Goal: Feedback & Contribution: Contribute content

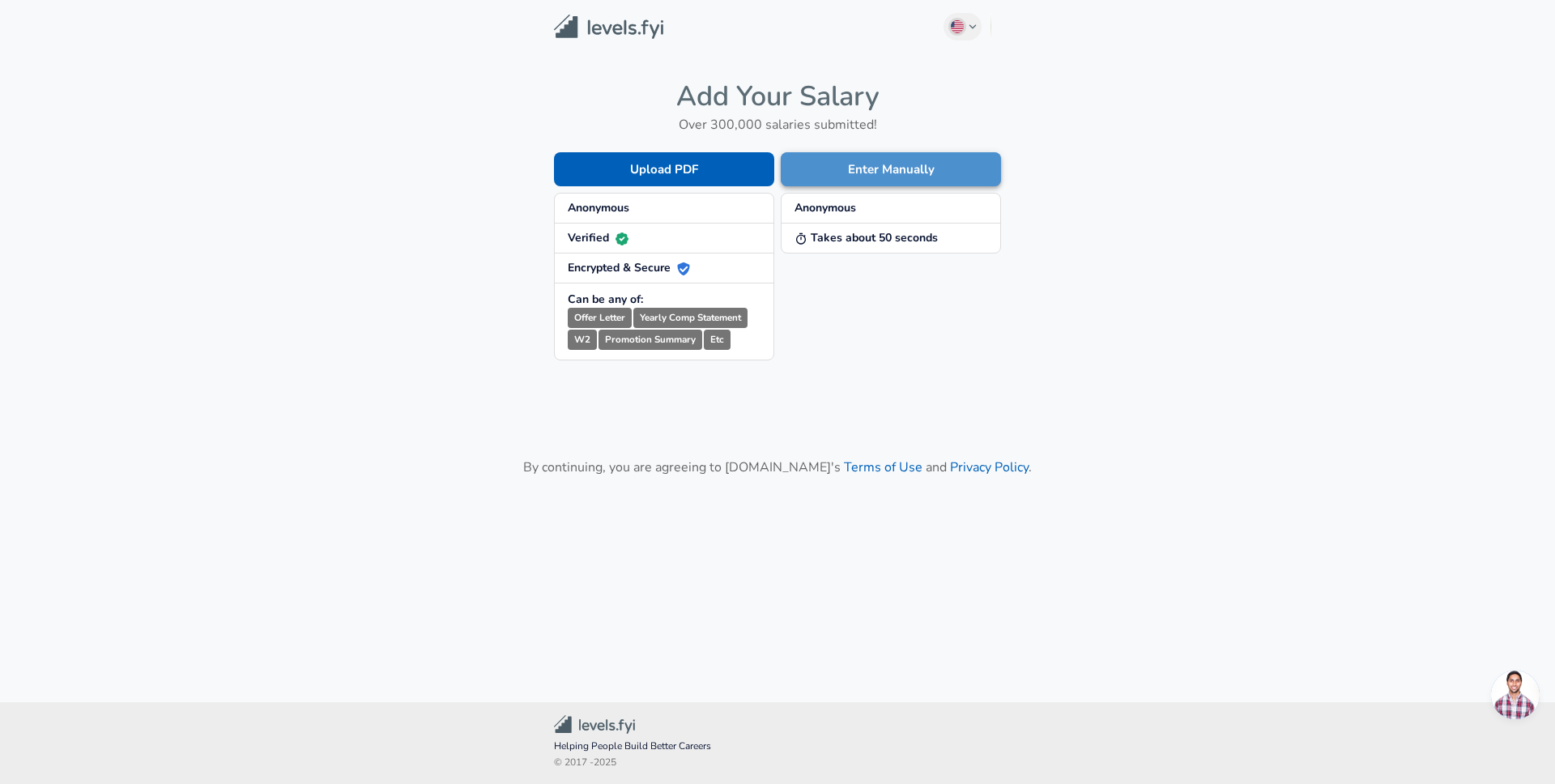
click at [857, 177] on button "Enter Manually" at bounding box center [891, 169] width 220 height 34
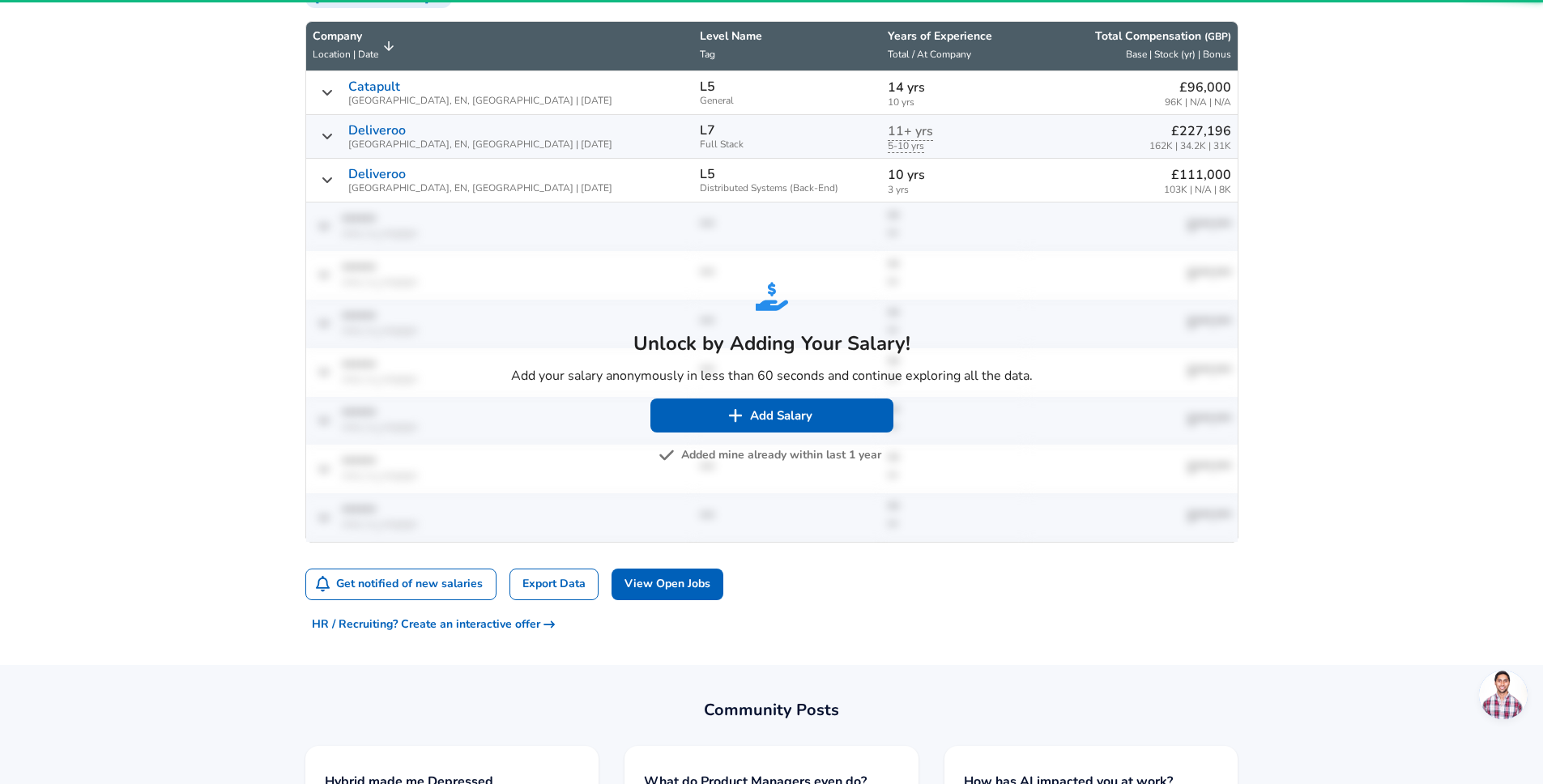
scroll to position [627, 0]
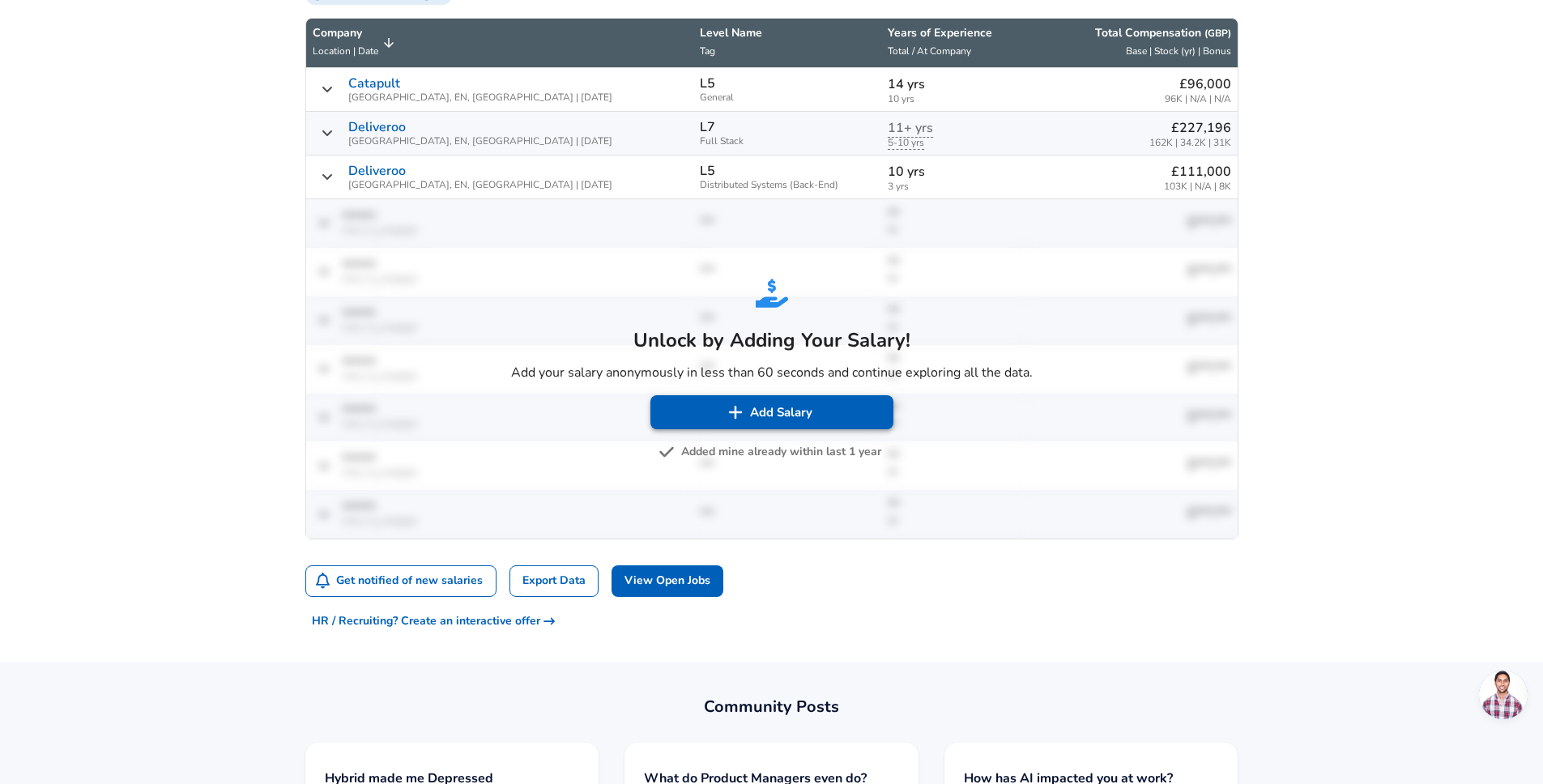
click at [800, 400] on button "Add Salary" at bounding box center [772, 412] width 243 height 34
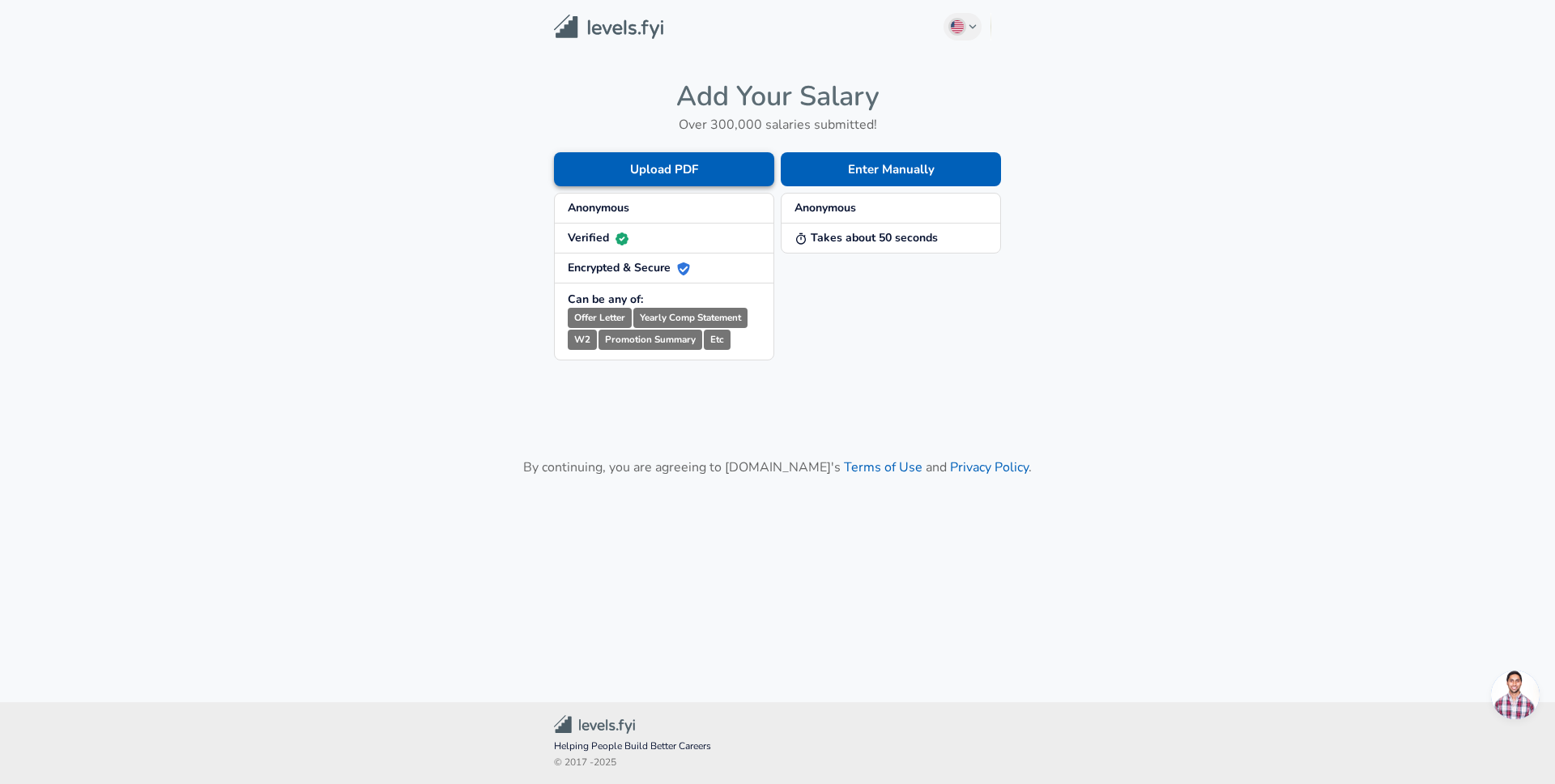
click at [666, 169] on button "Upload PDF" at bounding box center [664, 169] width 220 height 34
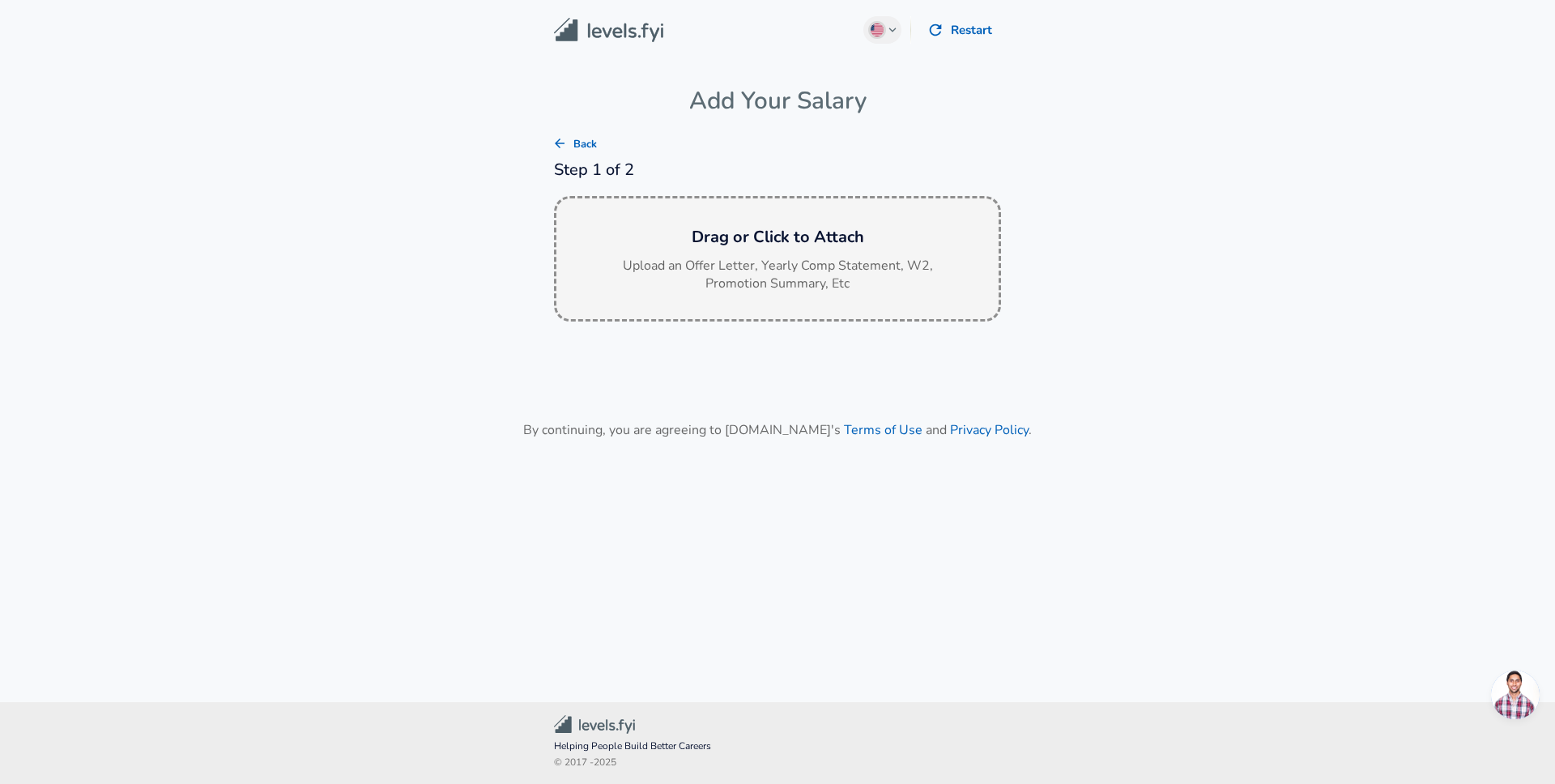
click at [710, 257] on p "Upload an Offer Letter, Yearly Comp Statement, W2, Promotion Summary, Etc" at bounding box center [777, 275] width 324 height 37
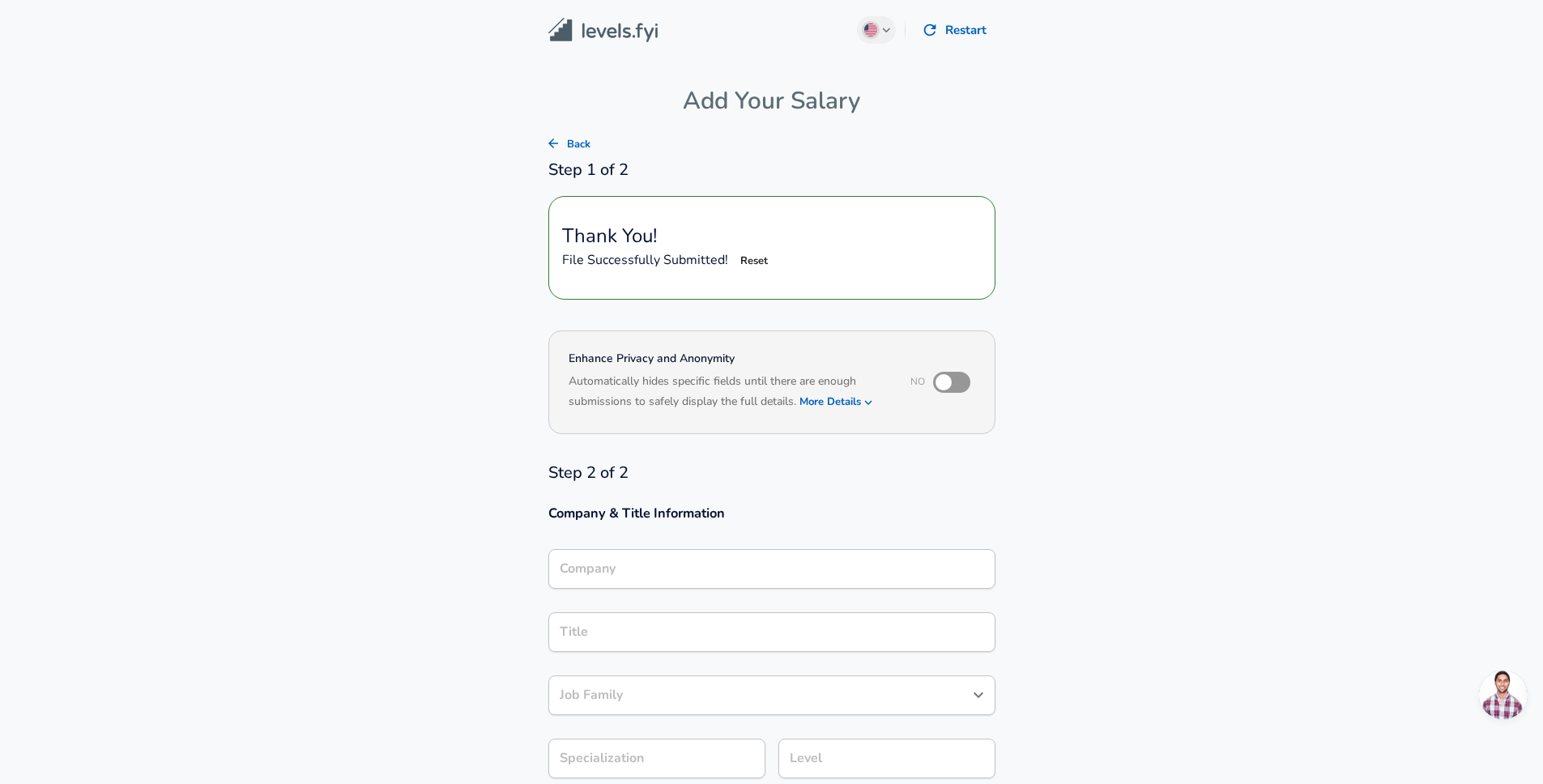
type input "Software Engineer"
type input "NatWest Group"
type input "Software Engineer"
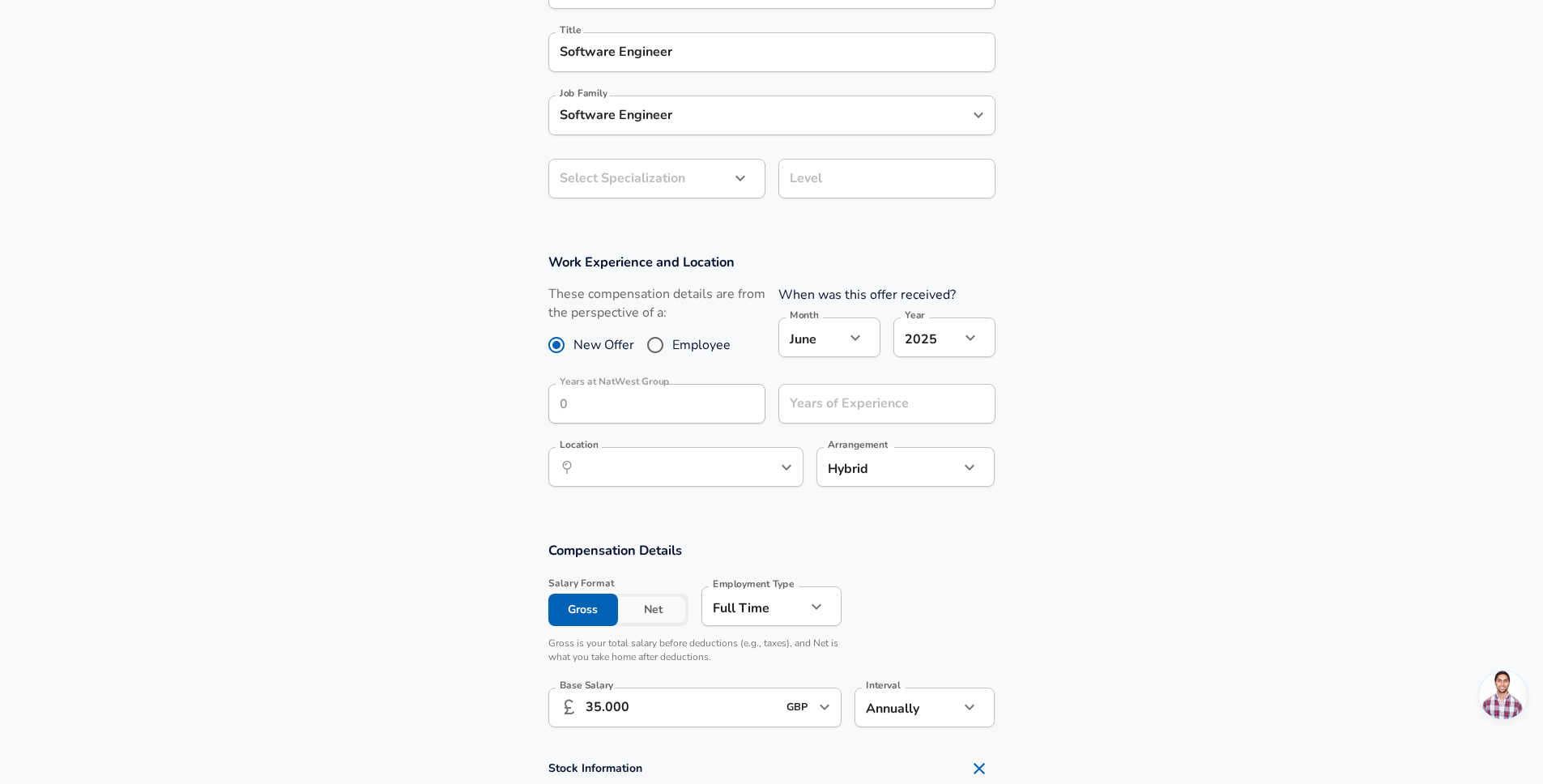
scroll to position [582, 0]
click at [880, 416] on input "Years of Experience" at bounding box center [869, 401] width 181 height 40
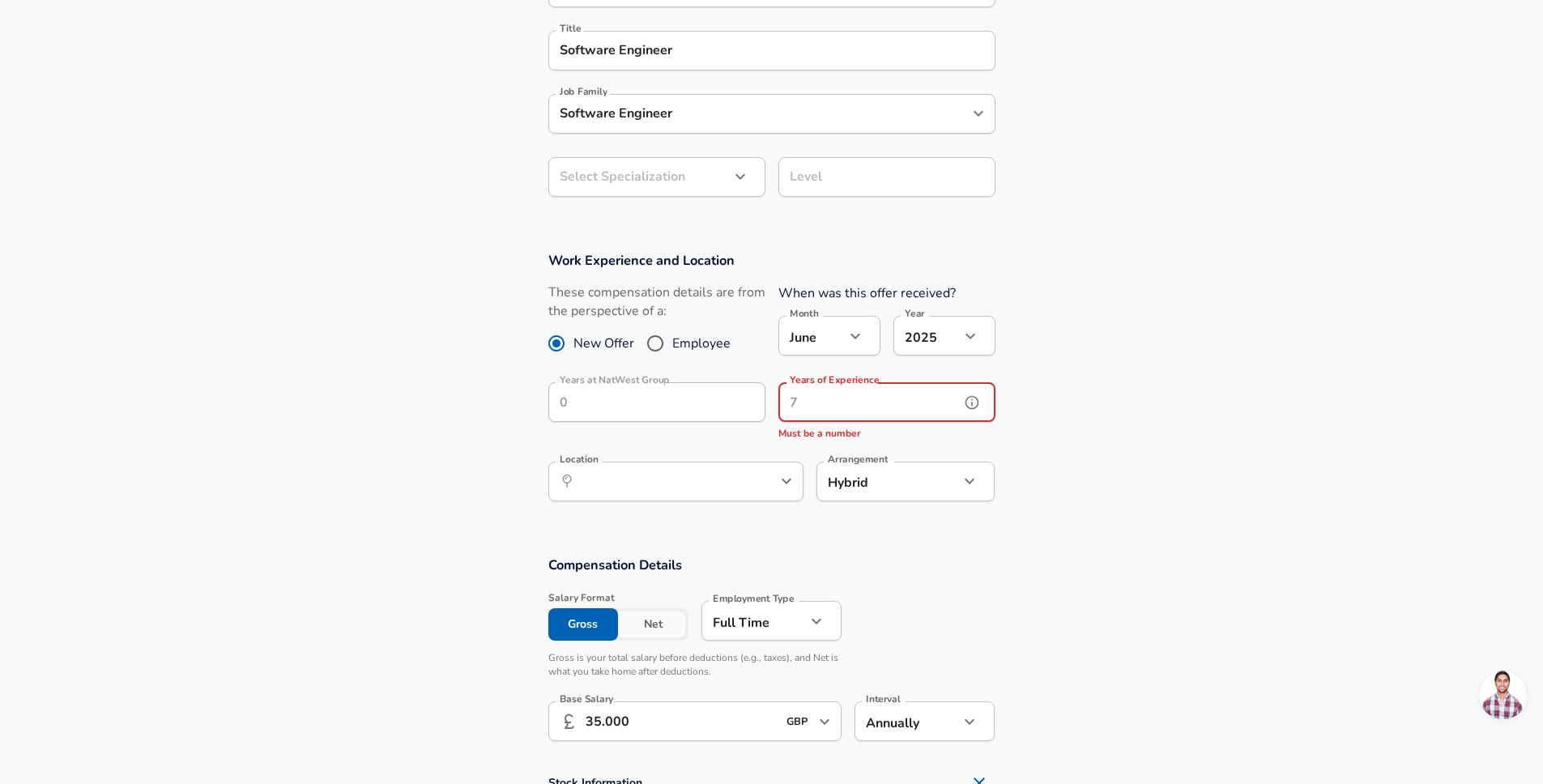
click at [884, 403] on div "Years of Experience Years of Experience Must be a number" at bounding box center [887, 411] width 217 height 59
type input "1"
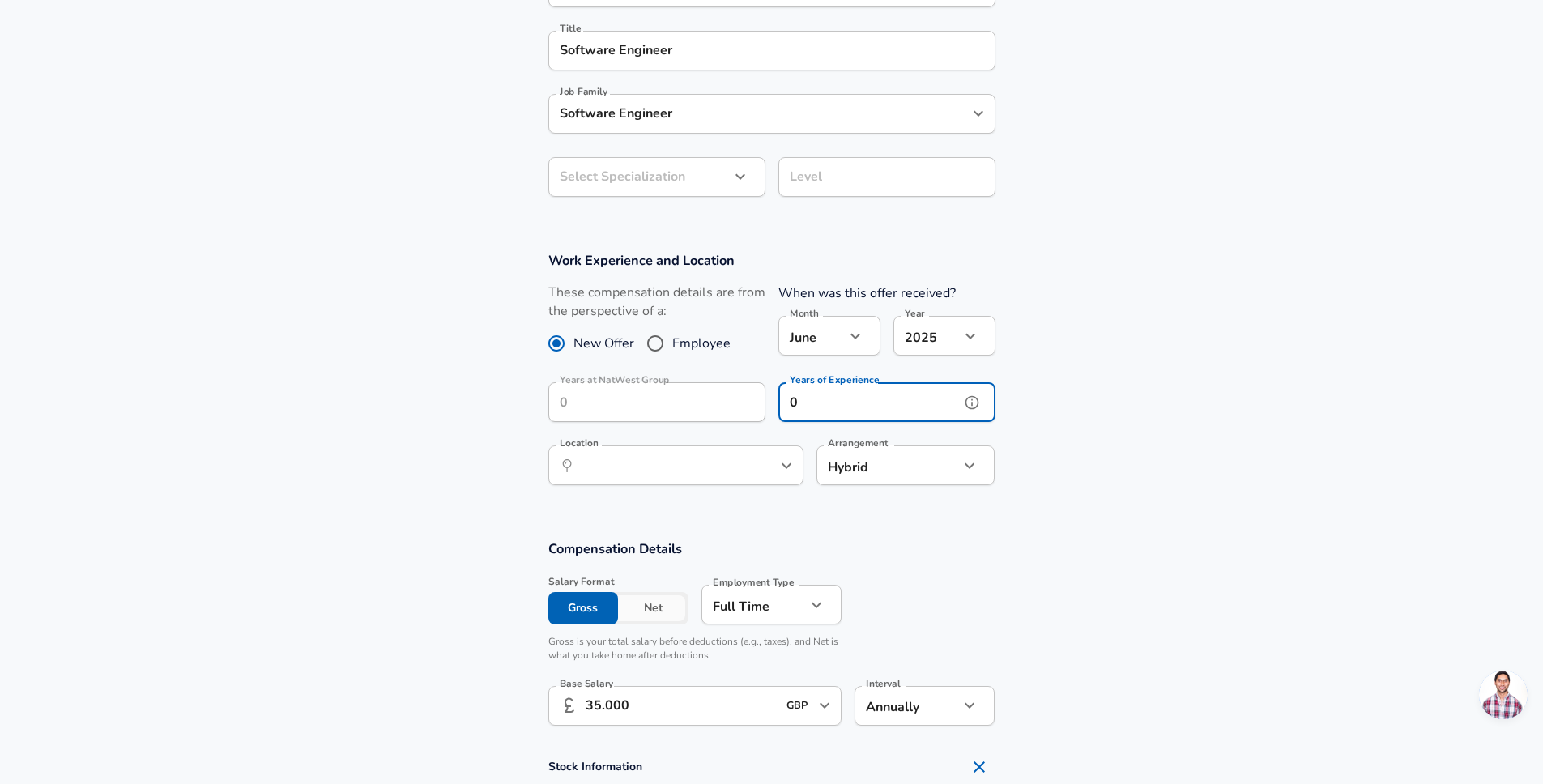
type input "0"
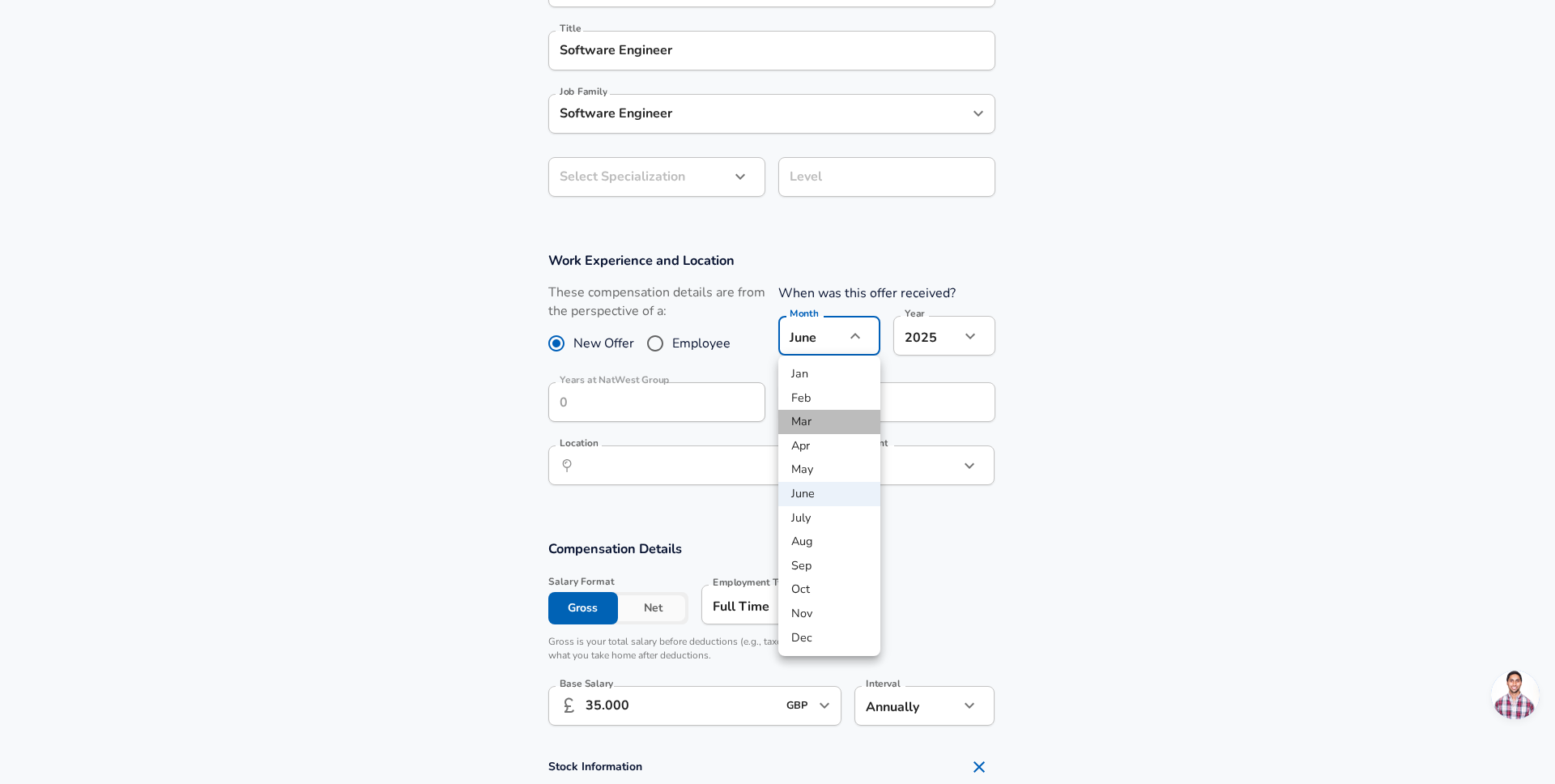
click at [805, 425] on li "Mar" at bounding box center [829, 421] width 102 height 24
type input "3"
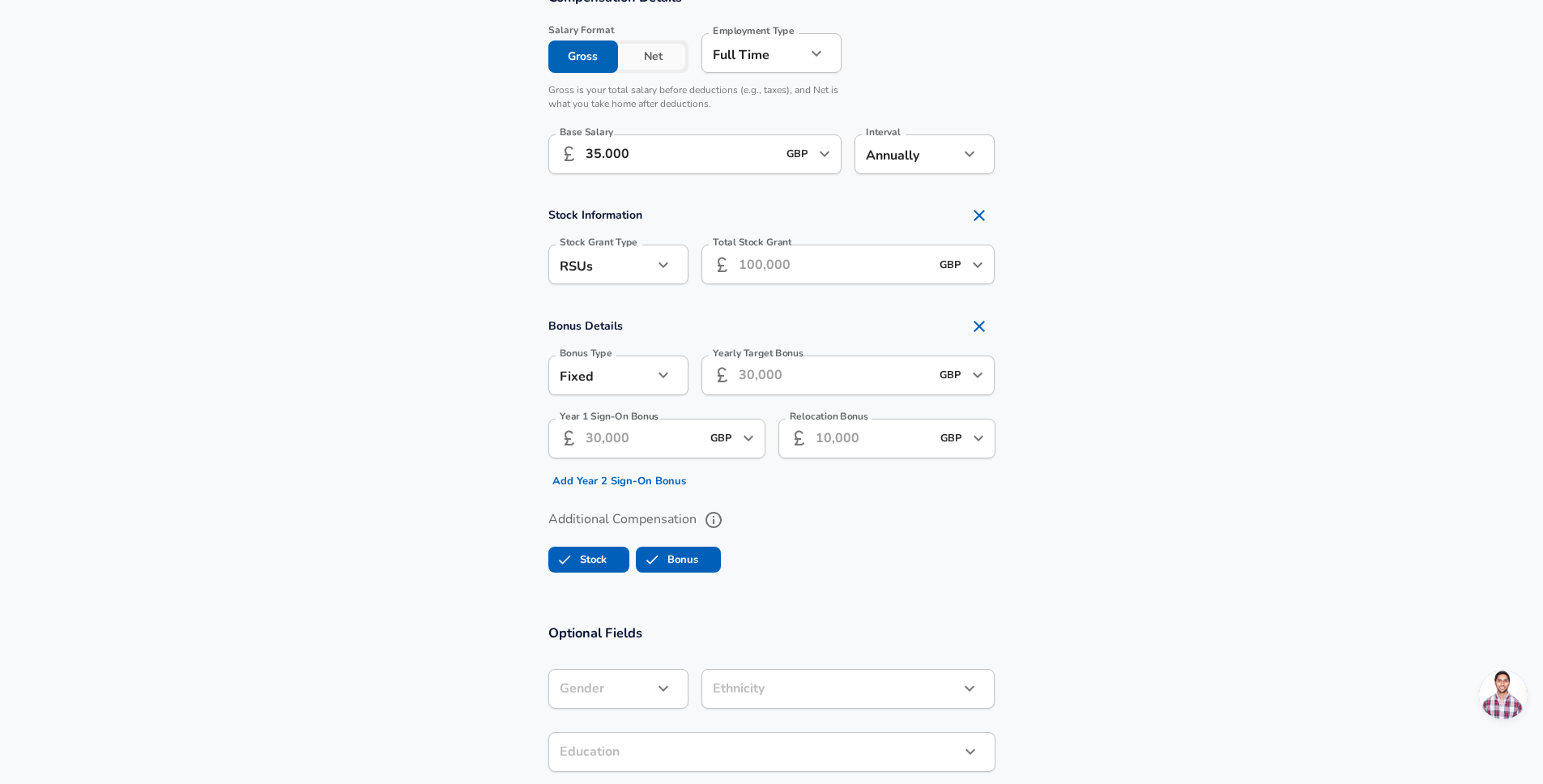
scroll to position [1208, 0]
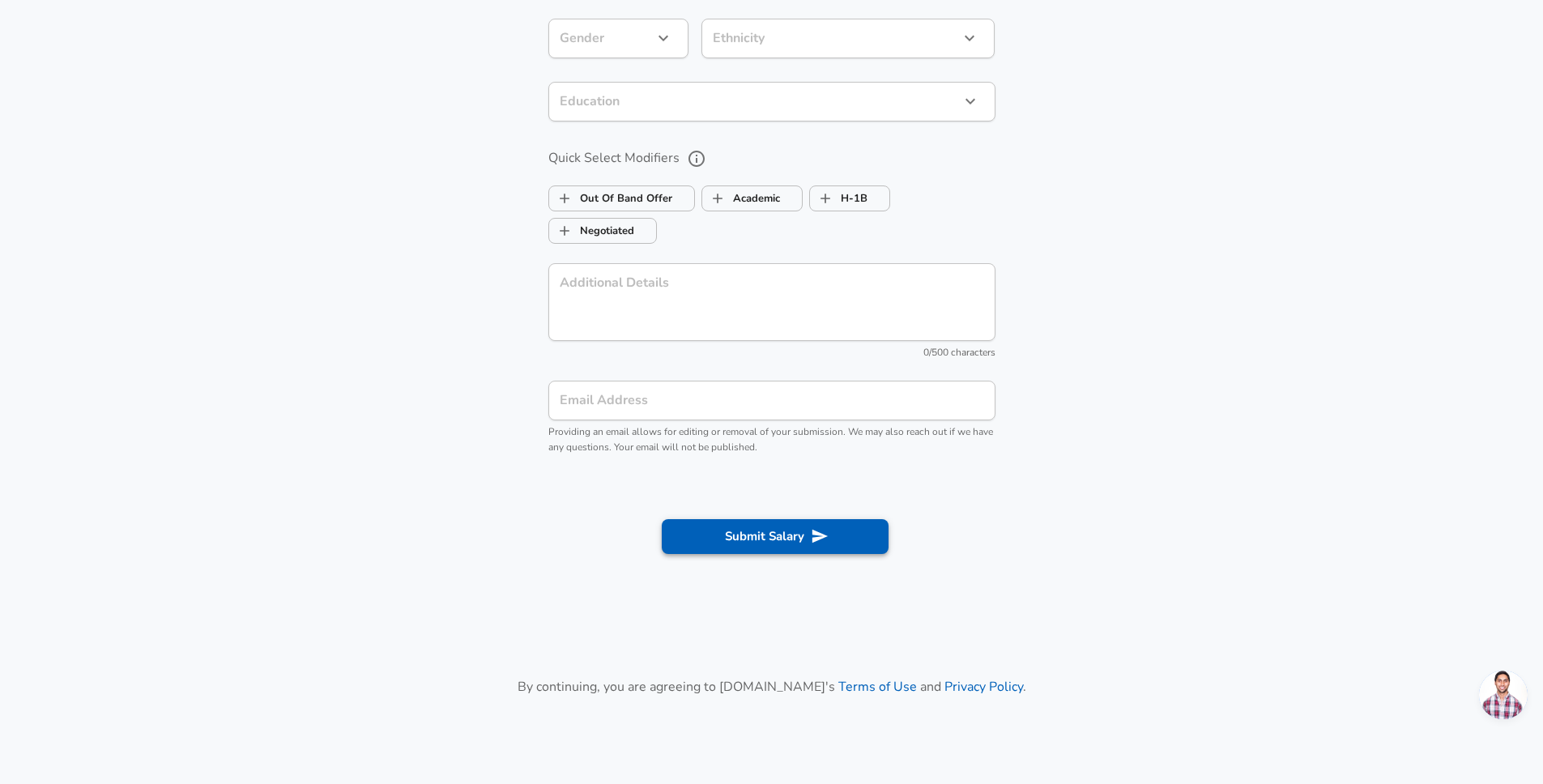
click at [734, 532] on button "Submit Salary" at bounding box center [775, 536] width 227 height 34
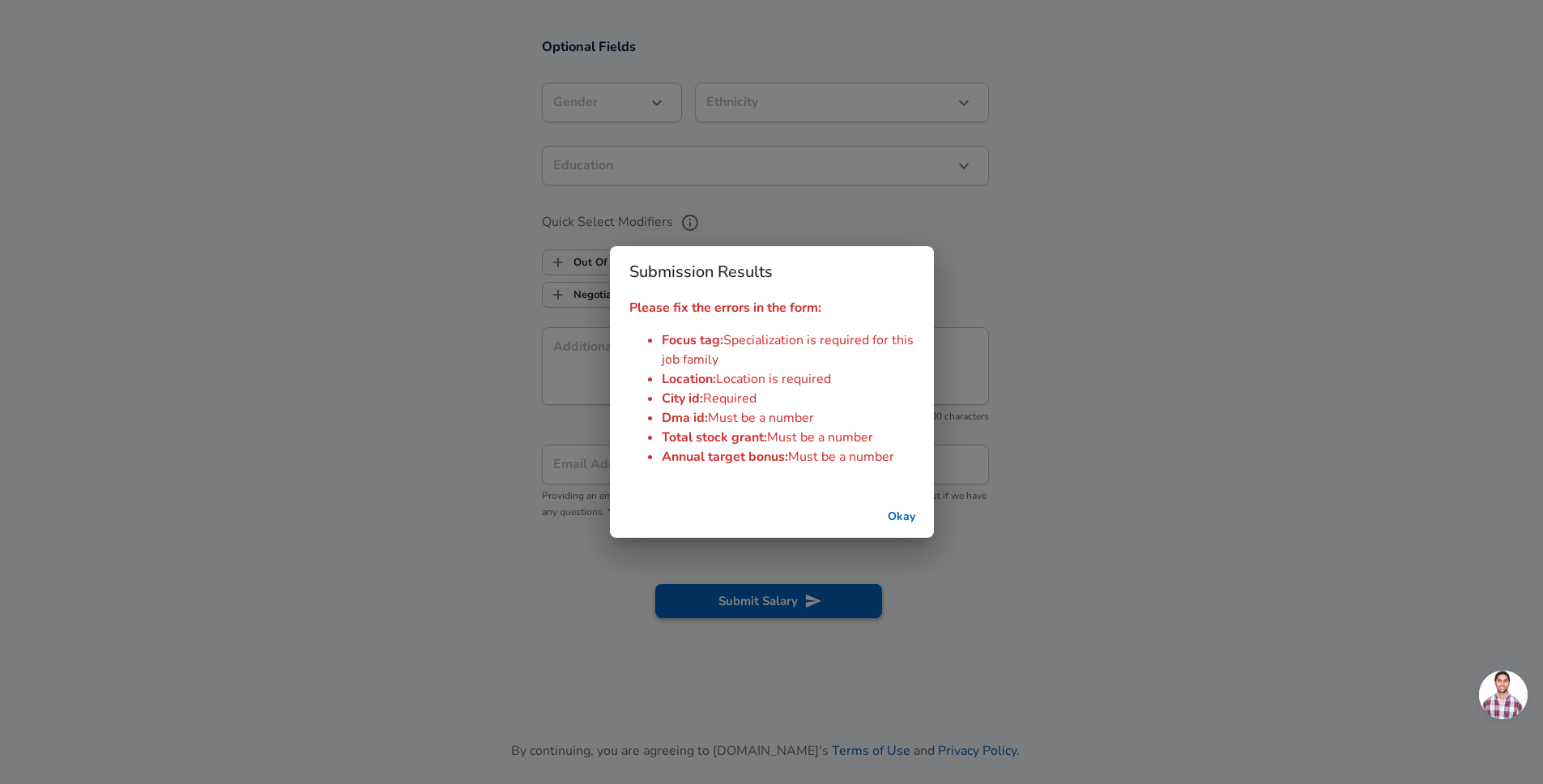
scroll to position [1847, 0]
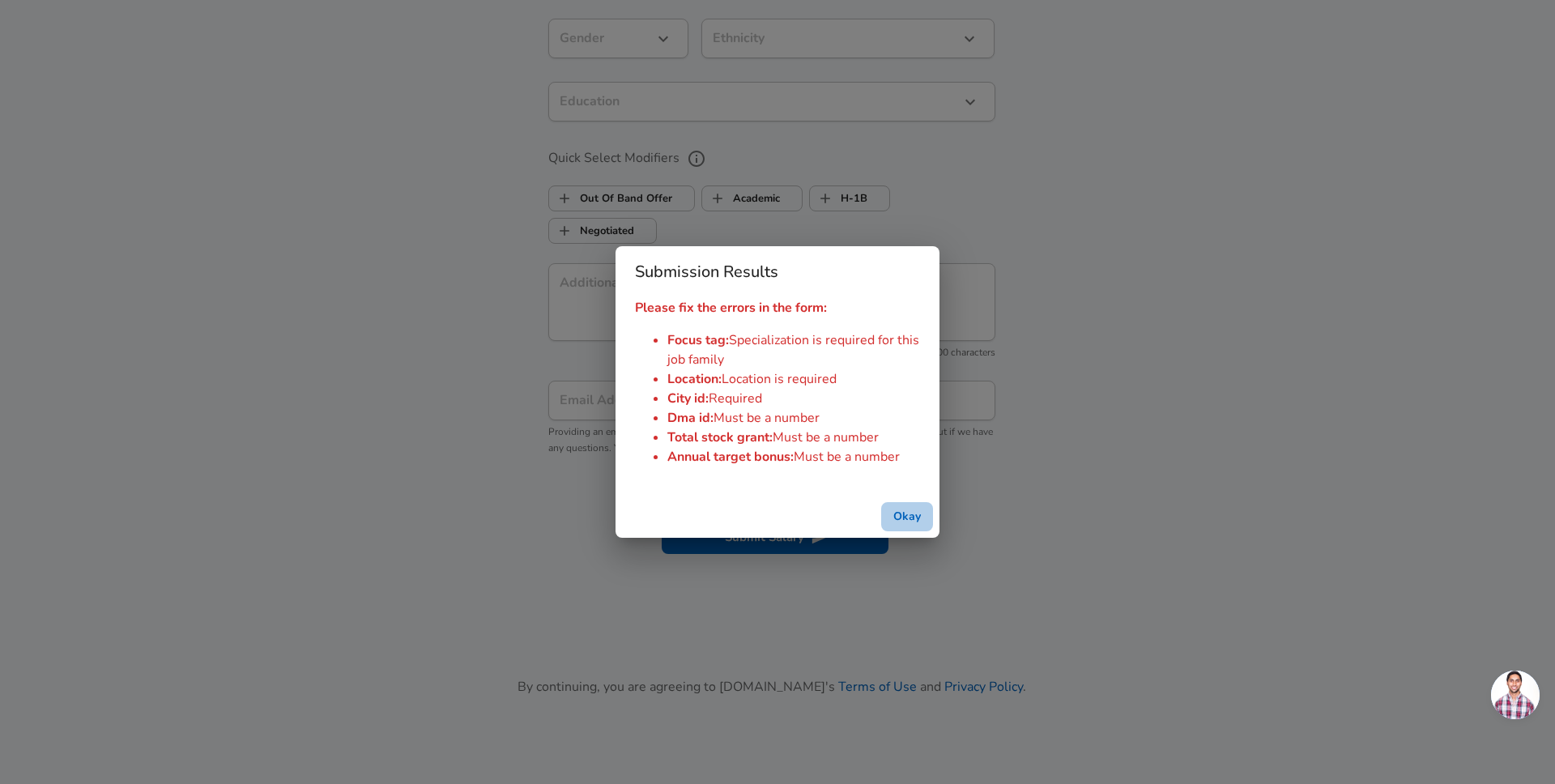
click at [906, 525] on button "Okay" at bounding box center [907, 517] width 52 height 30
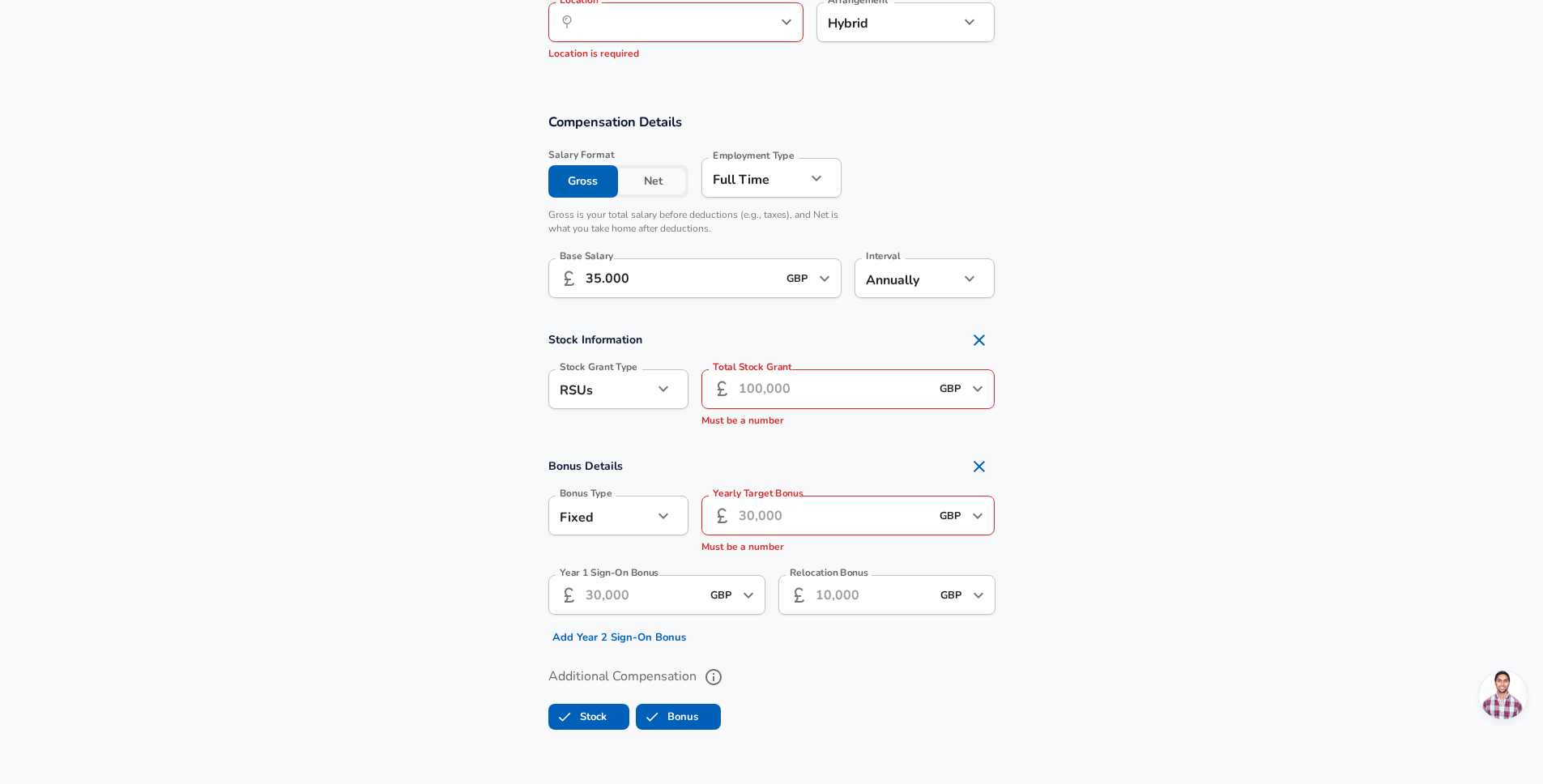
scroll to position [1021, 0]
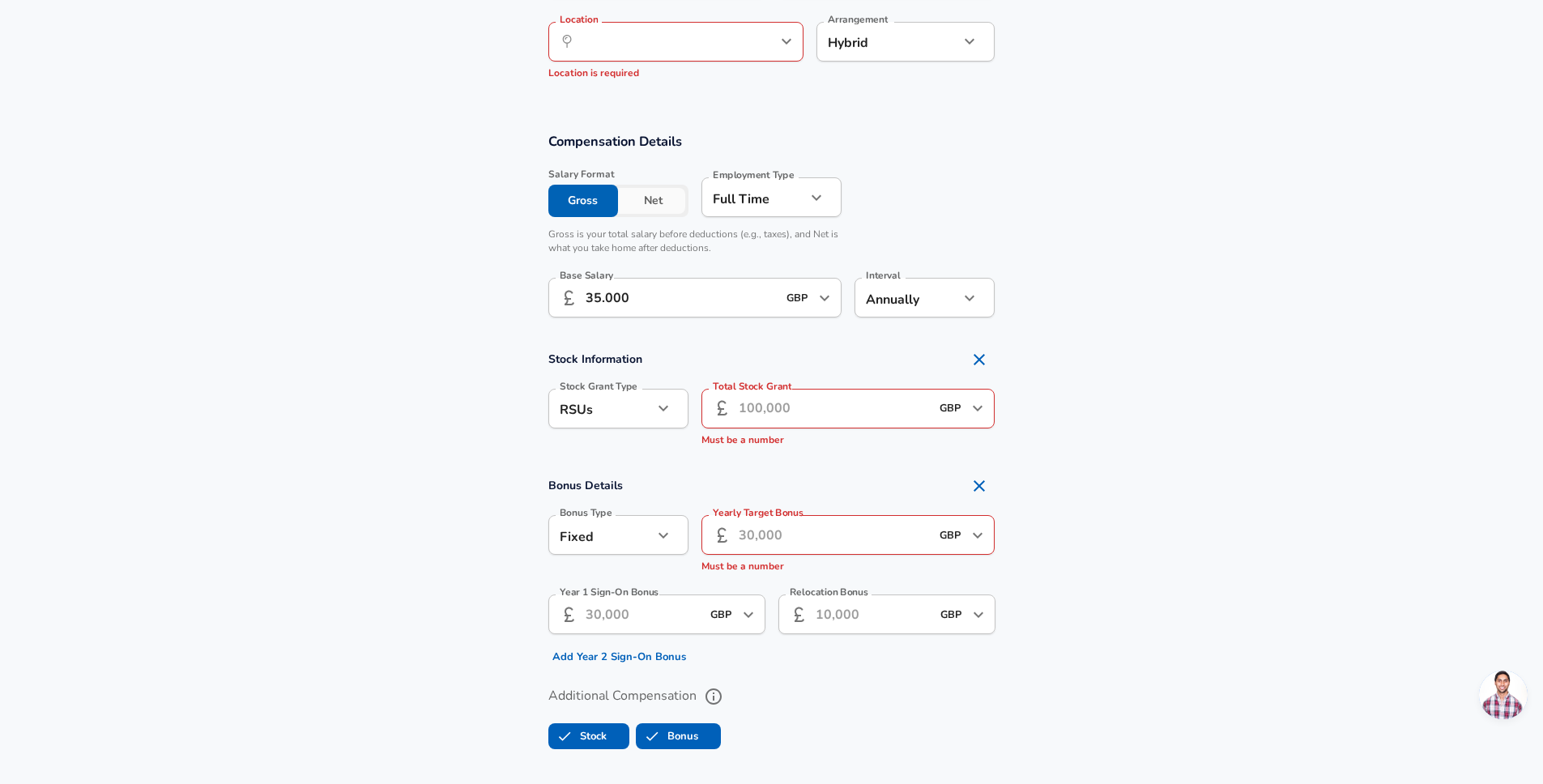
click at [800, 413] on input "Total Stock Grant" at bounding box center [835, 408] width 192 height 40
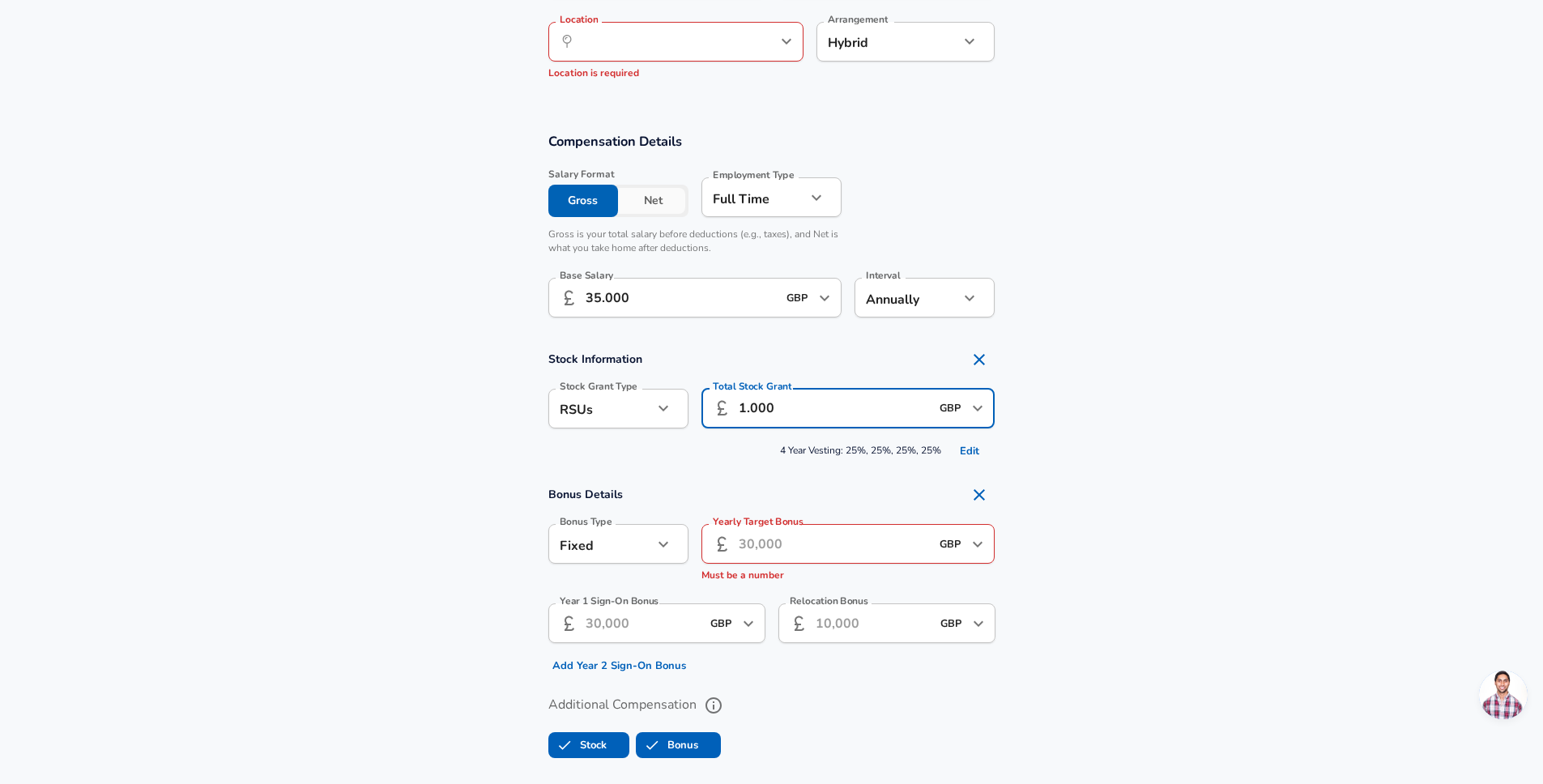
type input "1.000"
click at [804, 537] on input "Yearly Target Bonus" at bounding box center [835, 543] width 192 height 40
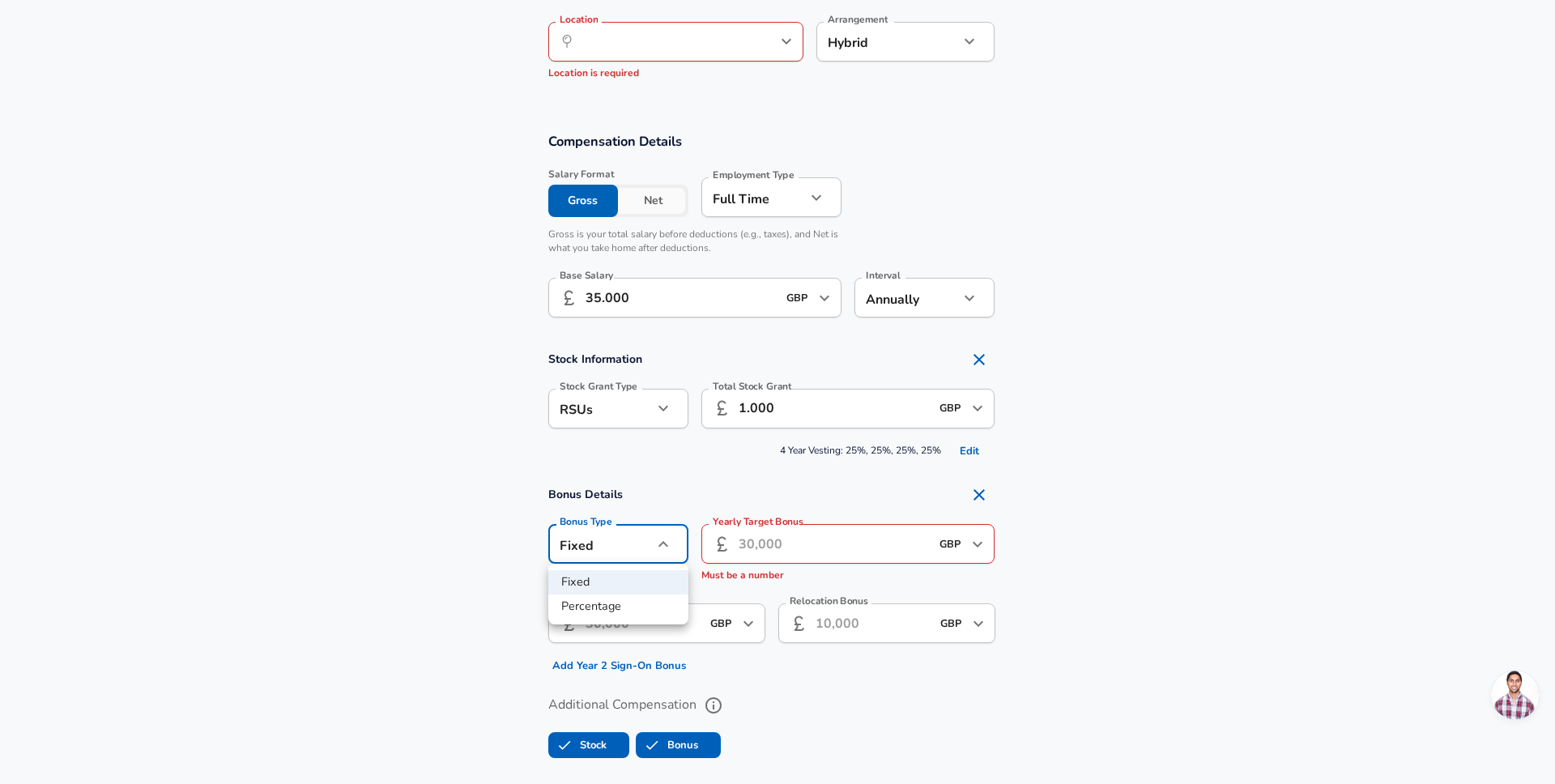
click at [793, 476] on div at bounding box center [777, 392] width 1555 height 784
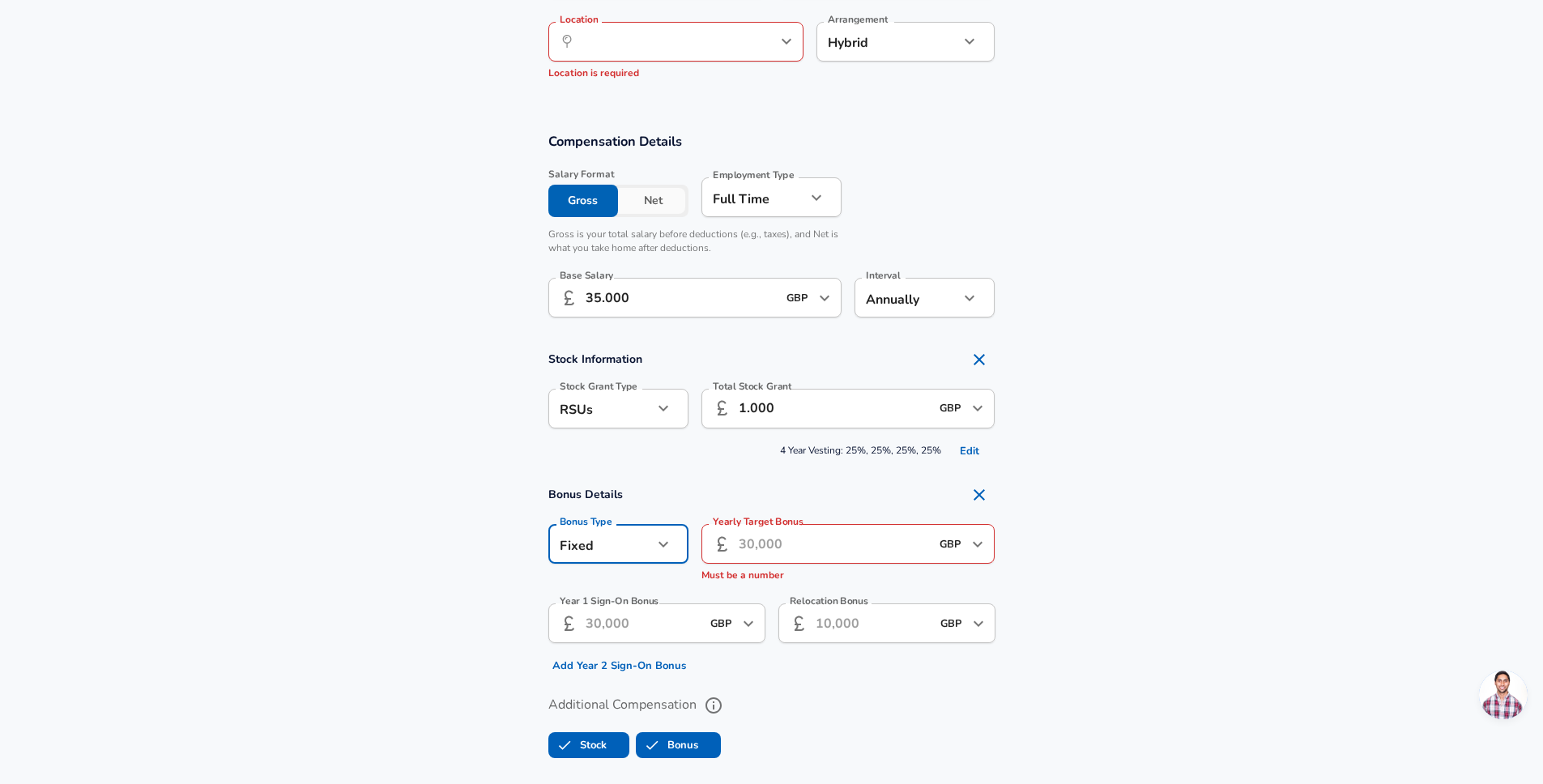
click at [818, 534] on input "Yearly Target Bonus" at bounding box center [835, 543] width 192 height 40
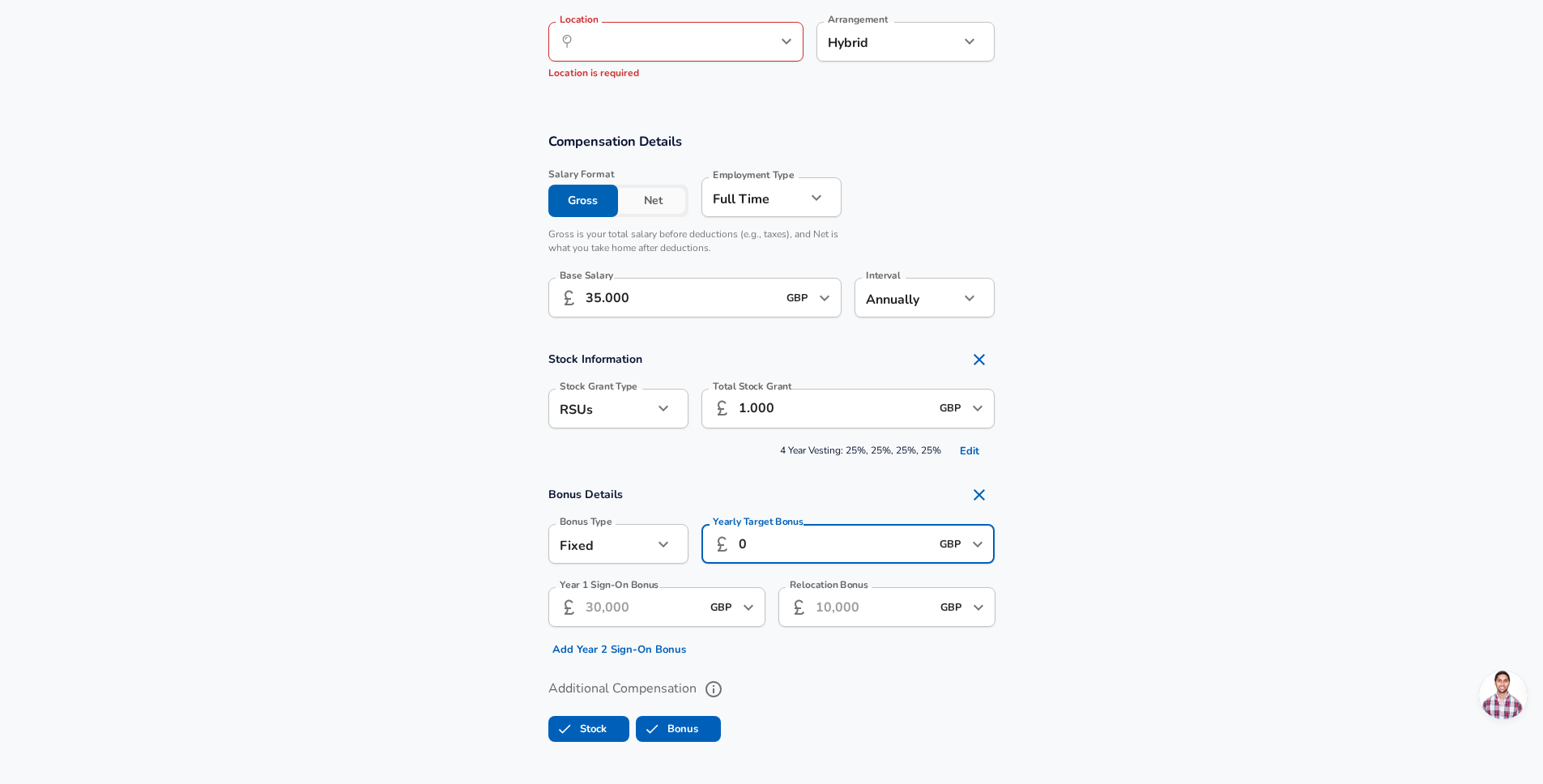
type input "0"
click at [831, 673] on div "Additional Compensation Stock Bonus" at bounding box center [772, 705] width 486 height 86
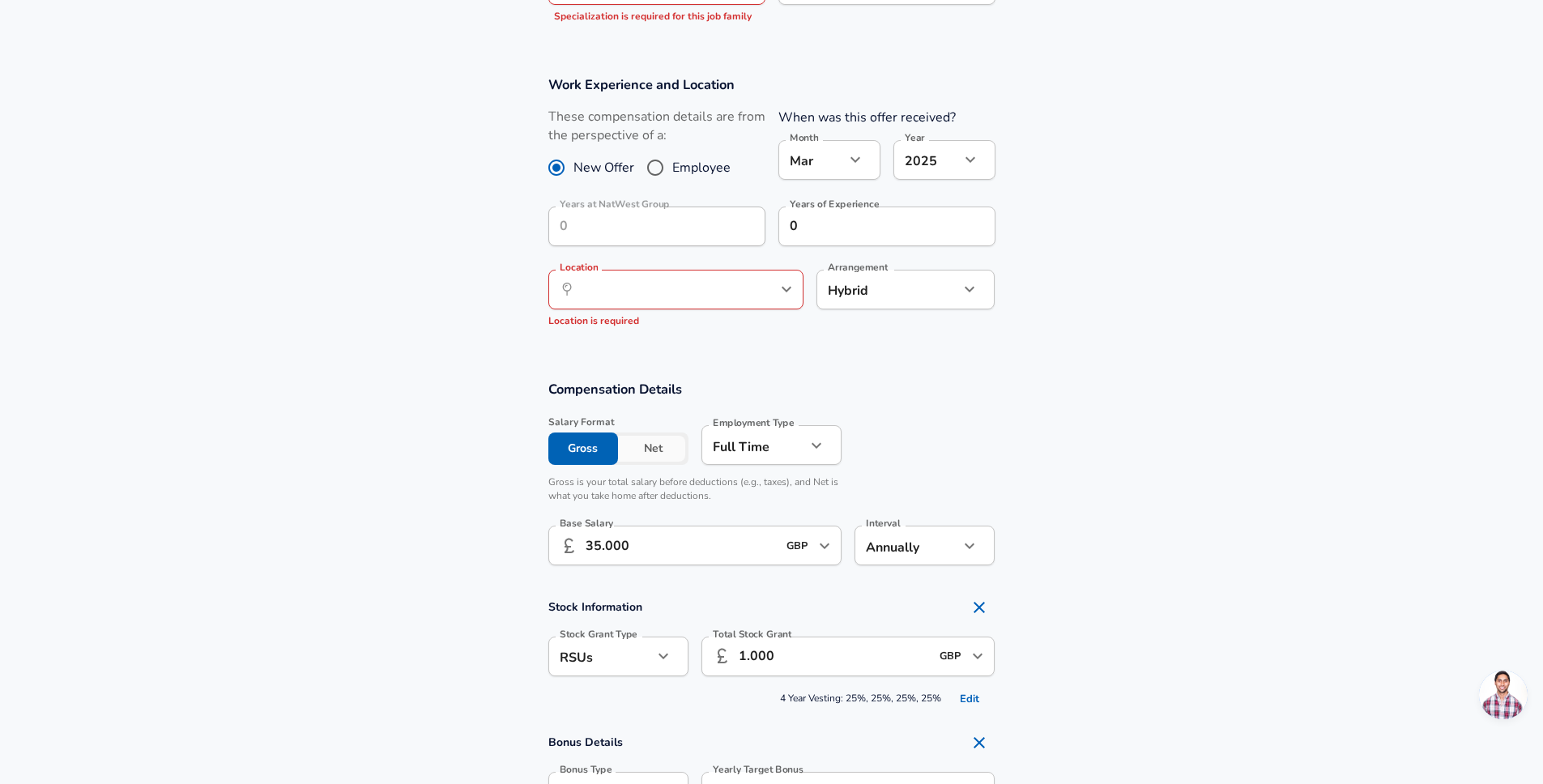
scroll to position [764, 0]
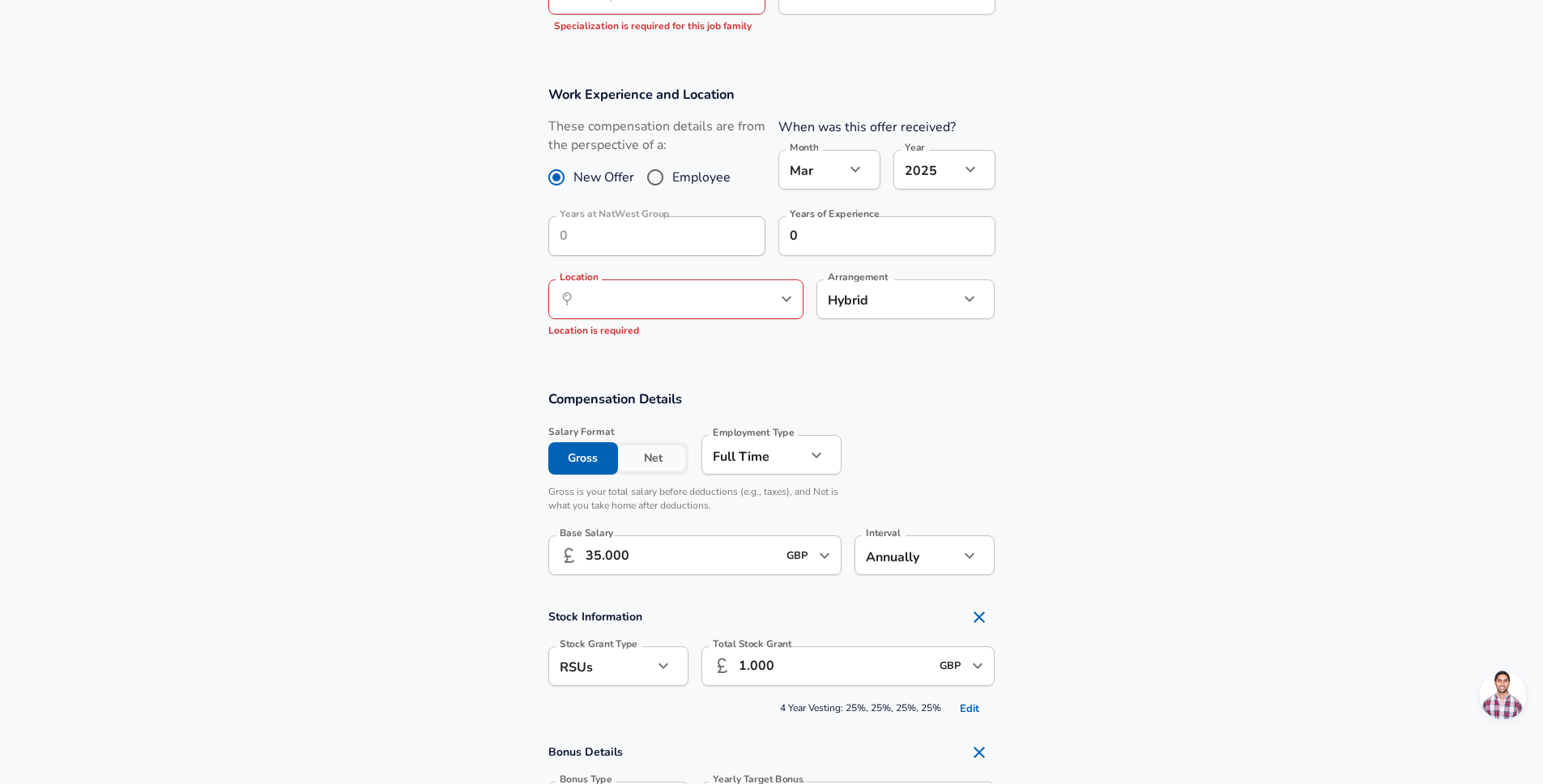
click at [759, 289] on button "help" at bounding box center [760, 298] width 24 height 24
click at [783, 299] on icon "Open" at bounding box center [786, 299] width 10 height 5
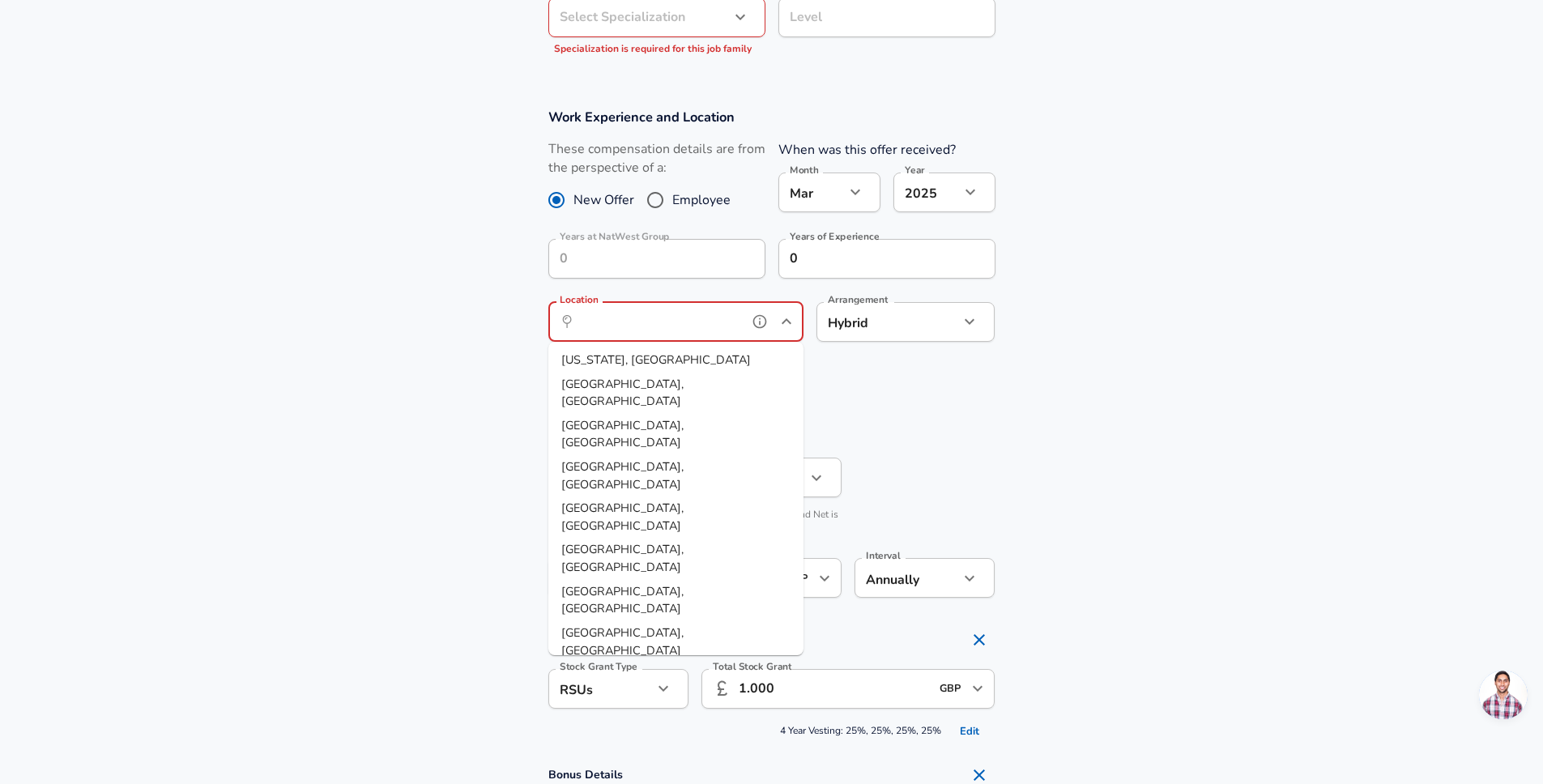
scroll to position [741, 0]
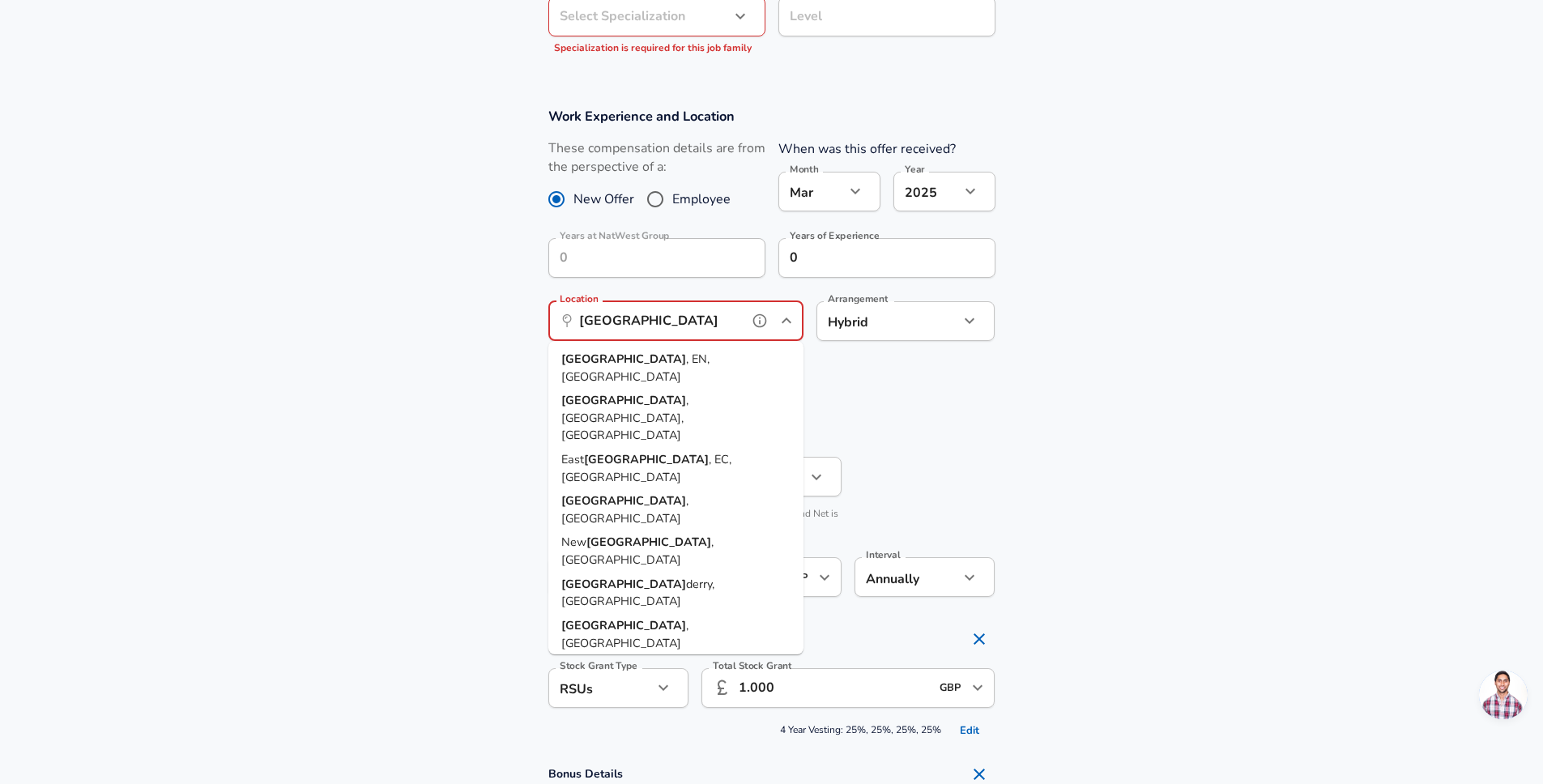
click at [656, 353] on span ", EN, [GEOGRAPHIC_DATA]" at bounding box center [635, 368] width 148 height 34
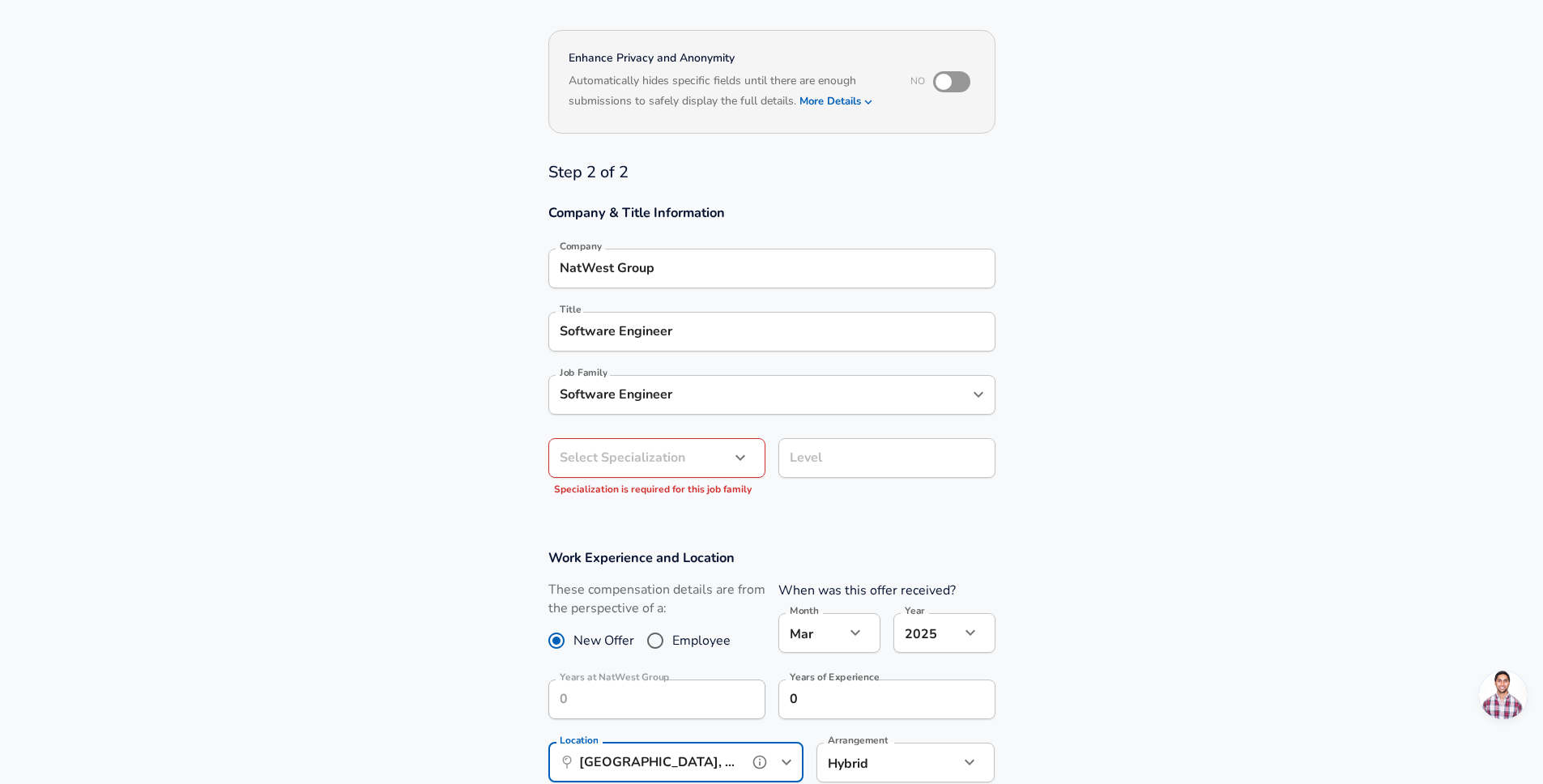
type input "[GEOGRAPHIC_DATA], EN, [GEOGRAPHIC_DATA]"
click at [669, 453] on body "We value your privacy We use cookies to enhance your browsing experience, serve…" at bounding box center [771, 91] width 1543 height 784
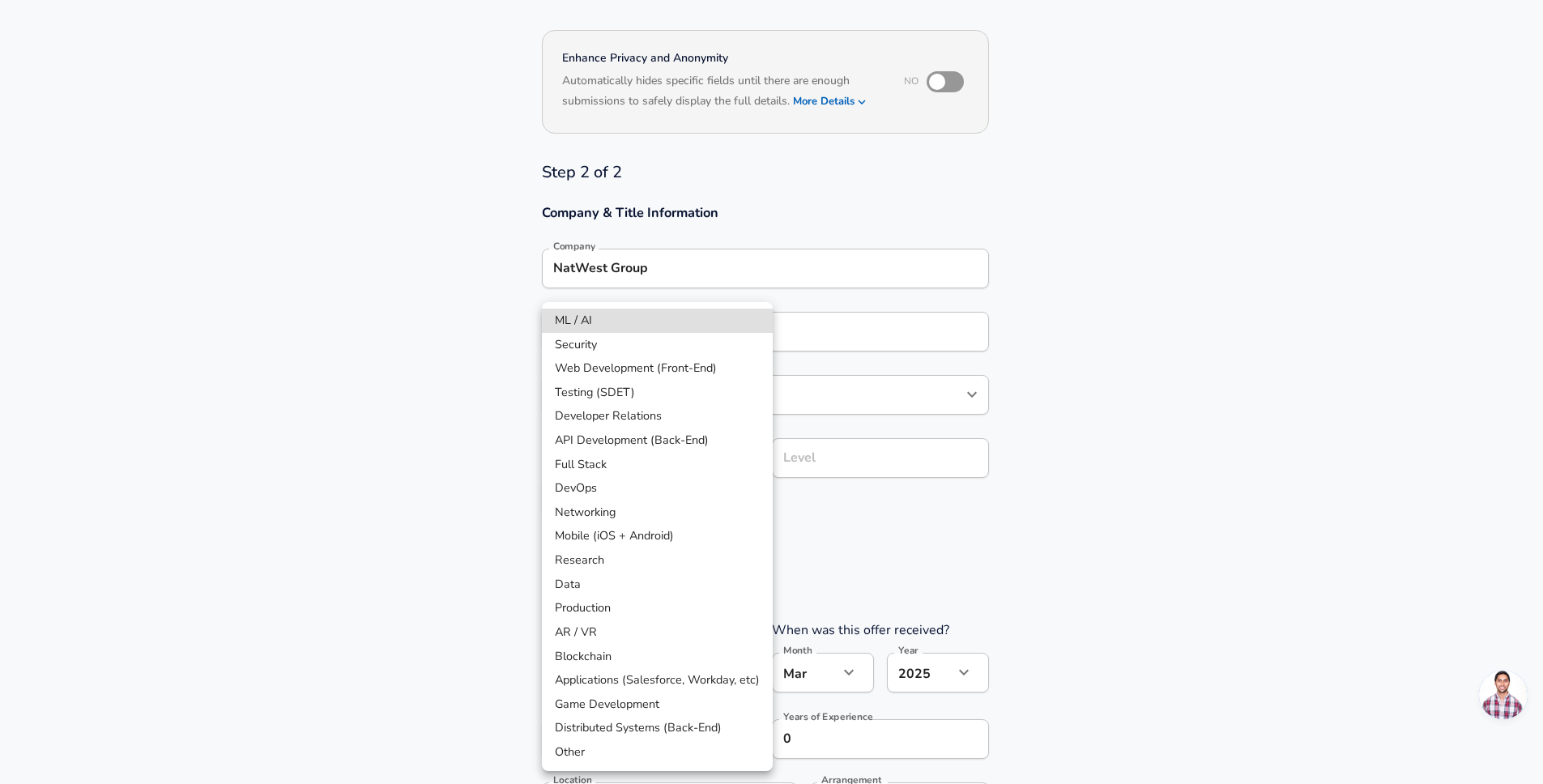
scroll to position [349, 0]
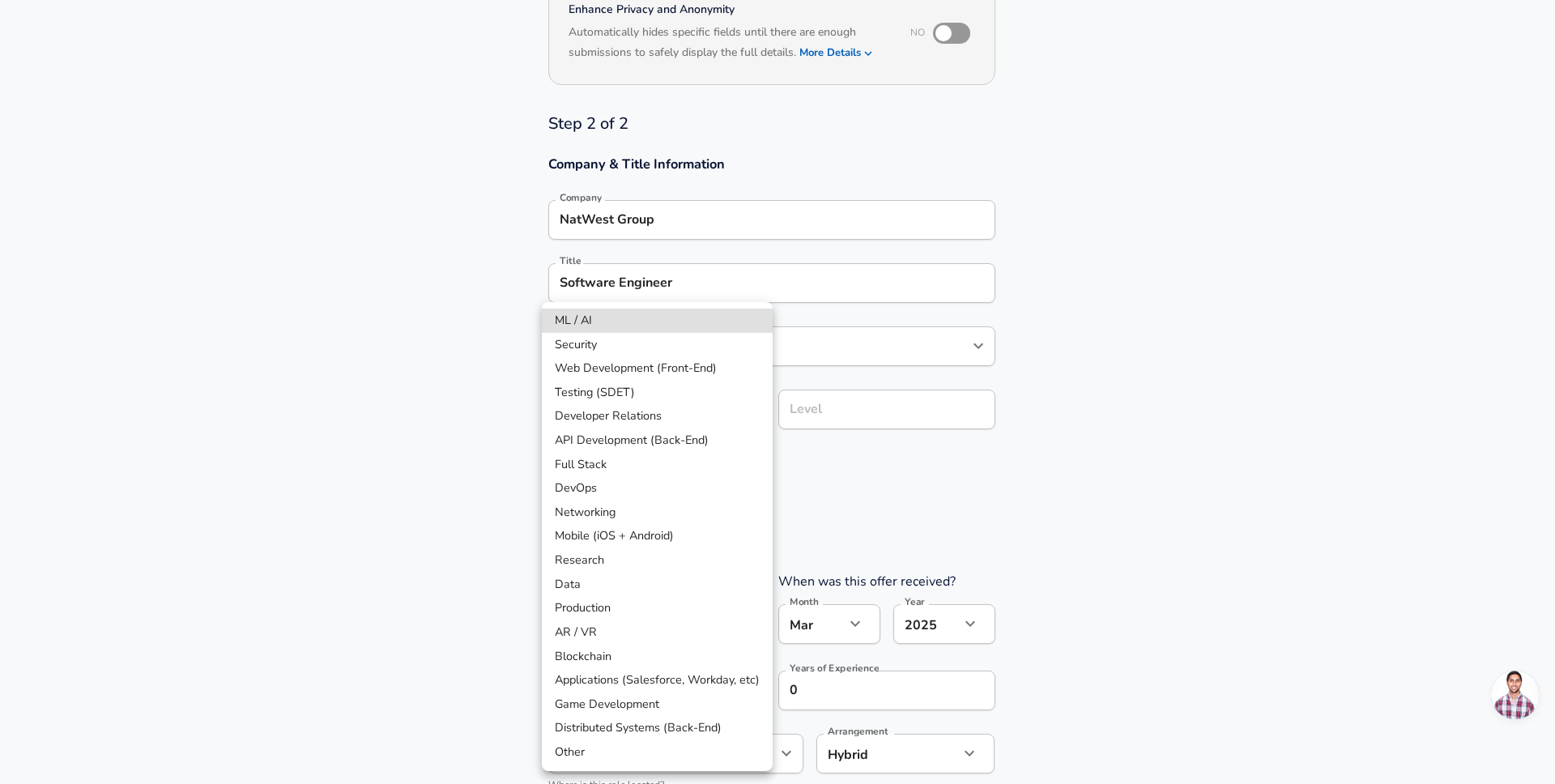
click at [588, 566] on li "Research" at bounding box center [657, 559] width 231 height 24
type input "Research"
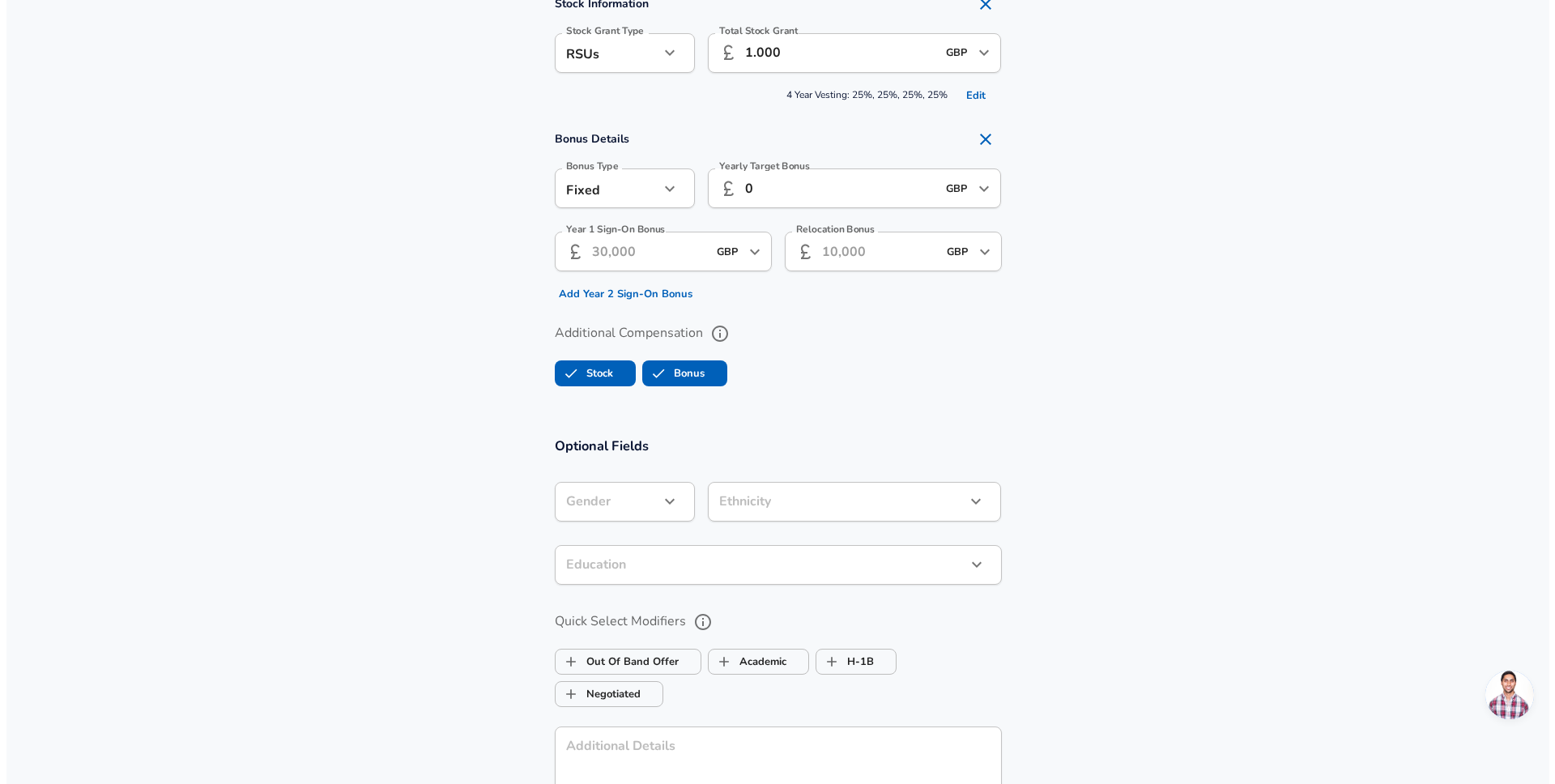
scroll to position [1710, 0]
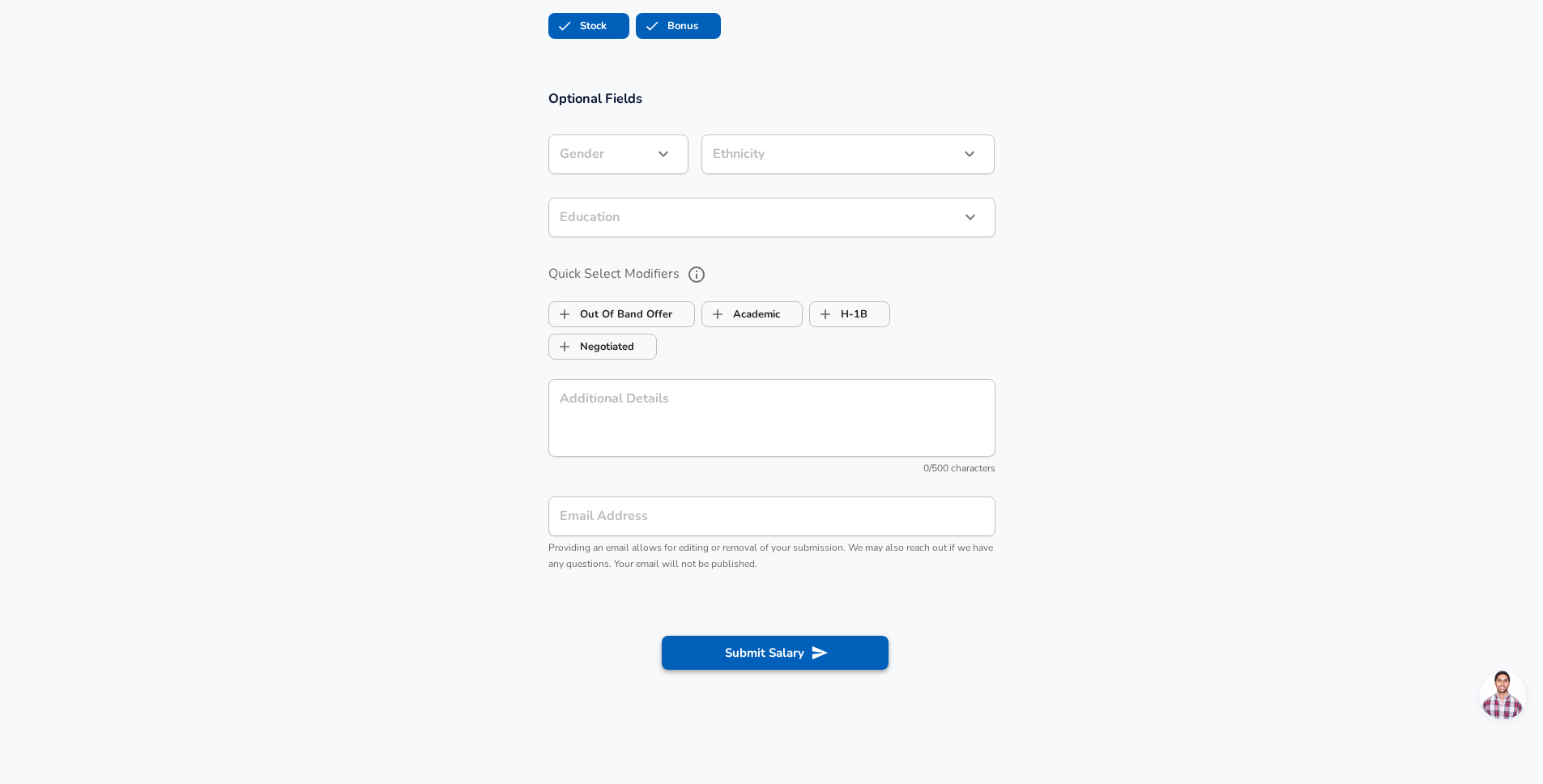
click at [732, 659] on button "Submit Salary" at bounding box center [775, 653] width 227 height 34
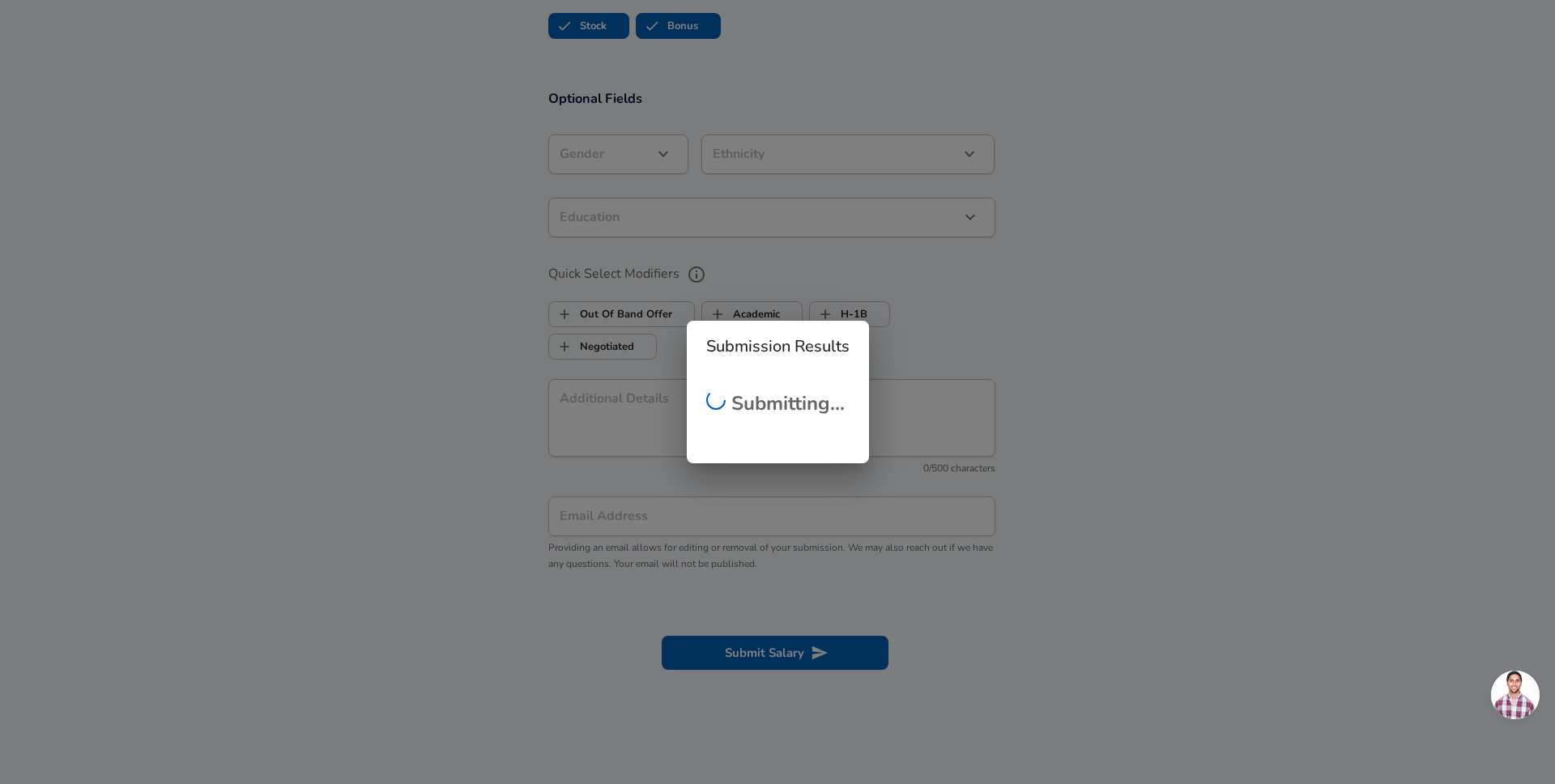
scroll to position [0, 0]
